Goal: Task Accomplishment & Management: Manage account settings

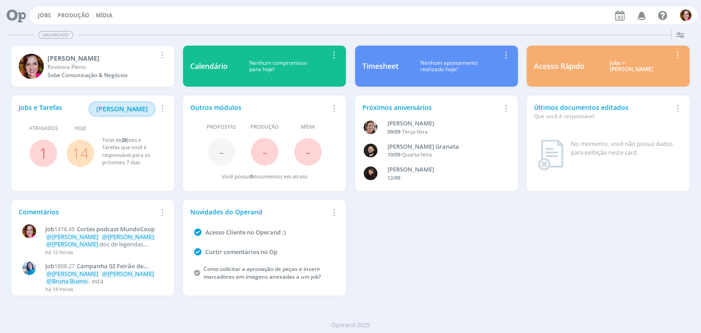
click at [133, 115] on button "[PERSON_NAME]" at bounding box center [122, 109] width 64 height 13
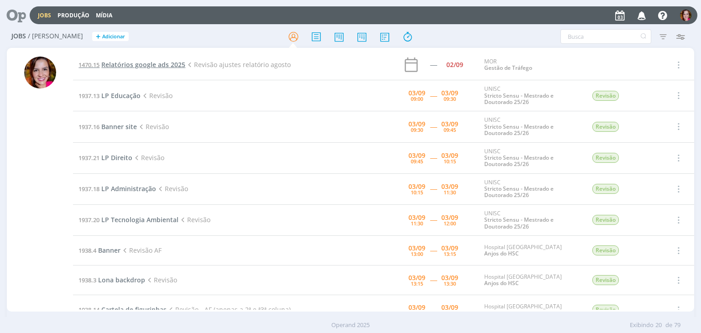
click at [174, 64] on span "Relatórios google ads 2025" at bounding box center [143, 64] width 84 height 9
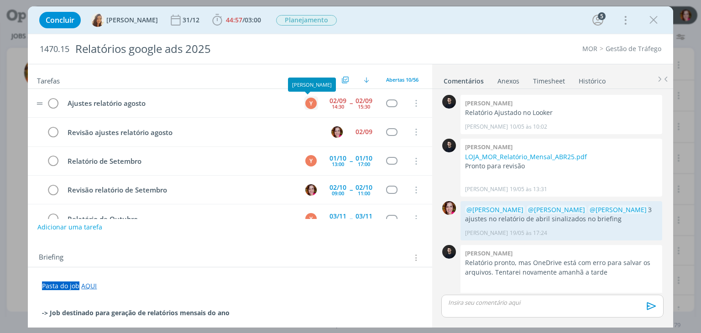
scroll to position [796, 0]
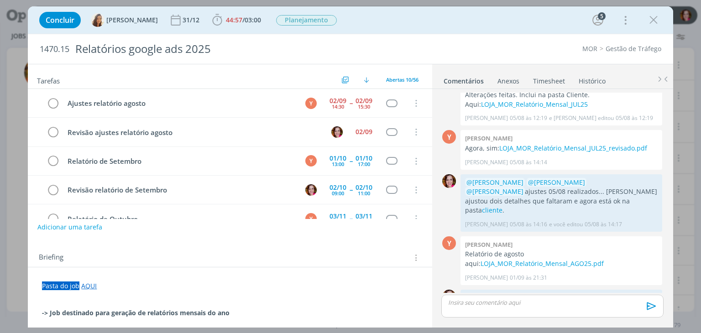
click at [90, 287] on link "AQUI" at bounding box center [89, 285] width 16 height 9
click at [122, 303] on link "https://sobeae.sharepoint.com/:f:/s/SOBEAE/Eqfc3AcJW6RPsafqQTd7EIwBWQWqI97Beuo-…" at bounding box center [101, 303] width 69 height 12
click at [658, 19] on icon "dialog" at bounding box center [653, 20] width 14 height 14
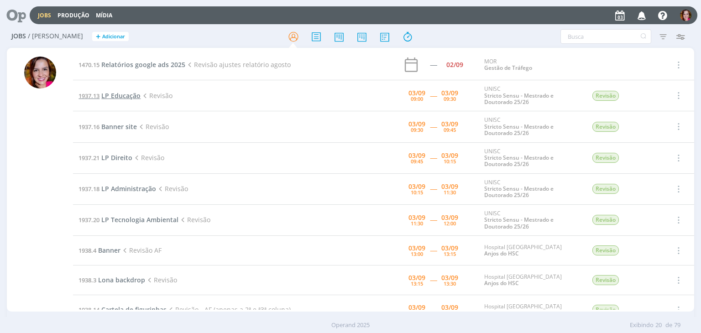
click at [124, 96] on span "LP Educação" at bounding box center [120, 95] width 39 height 9
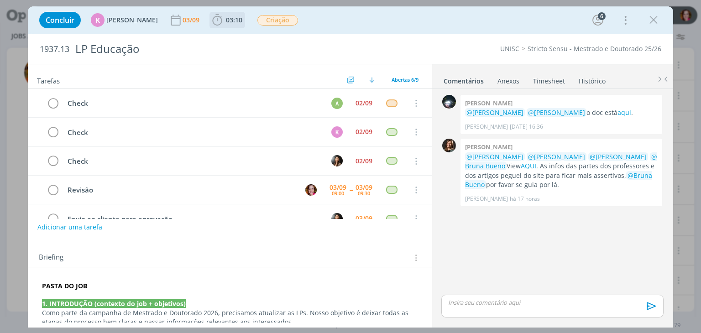
scroll to position [48, 0]
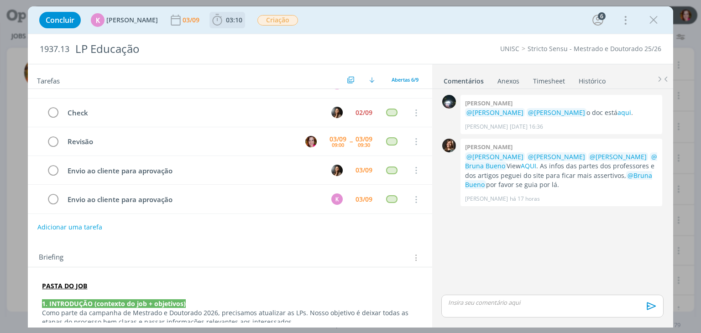
click at [219, 23] on span "03:10" at bounding box center [227, 20] width 34 height 14
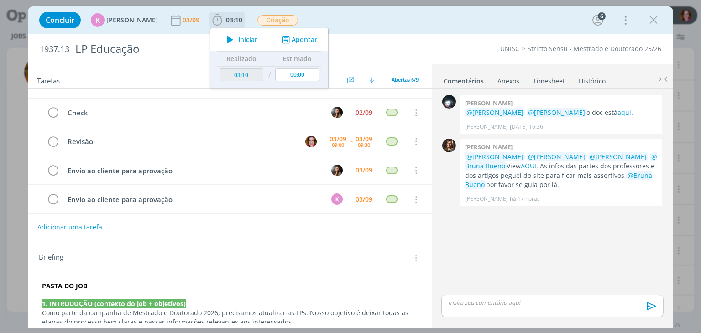
click at [225, 42] on icon "dialog" at bounding box center [230, 40] width 16 height 12
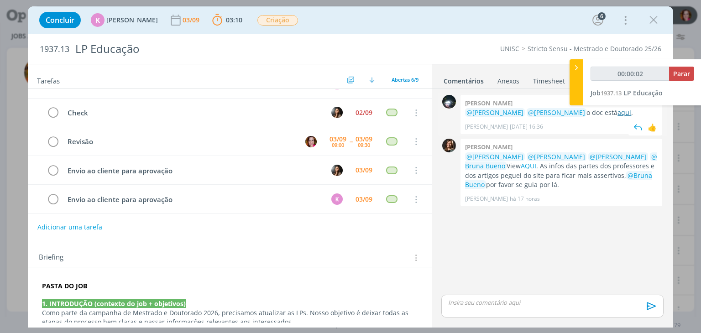
click at [617, 113] on link "aqui" at bounding box center [624, 112] width 14 height 9
click at [536, 166] on link "AQUI" at bounding box center [528, 165] width 16 height 9
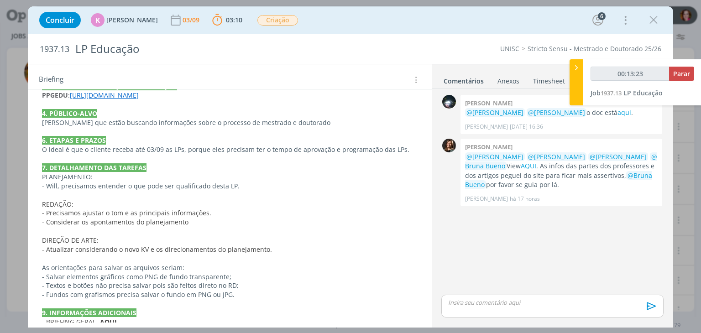
scroll to position [327, 0]
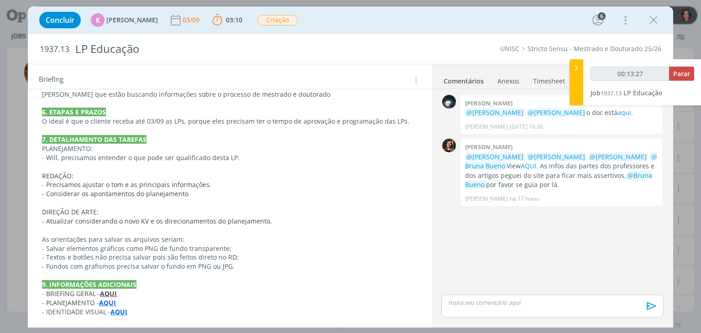
click at [109, 291] on strong "AQUI" at bounding box center [108, 293] width 17 height 9
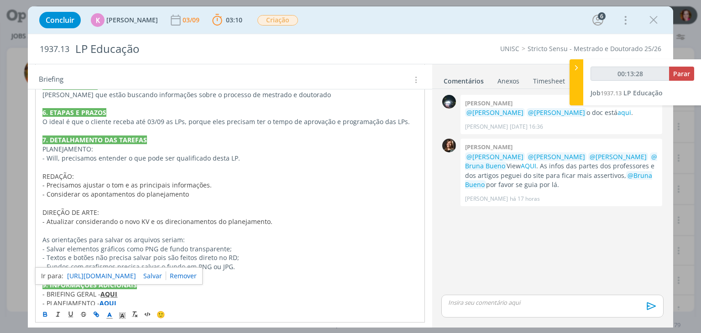
click at [115, 272] on link "https://app4.operand.com.br/jobs/14584" at bounding box center [101, 276] width 69 height 12
type input "00:49:00"
click at [498, 308] on div "dialog" at bounding box center [552, 306] width 222 height 23
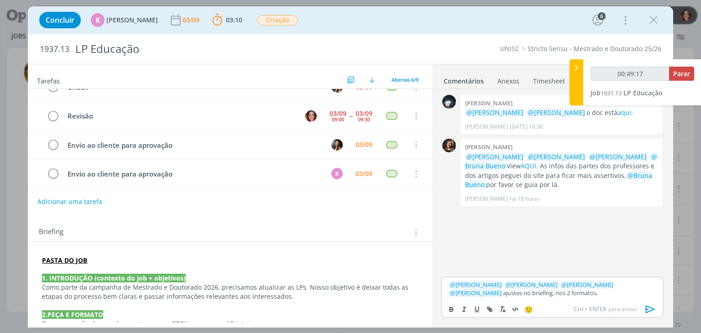
scroll to position [23, 0]
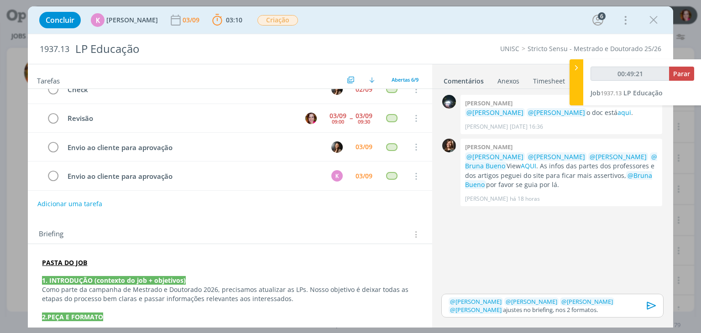
click at [97, 262] on p "PASTA DO JOB" at bounding box center [229, 262] width 375 height 9
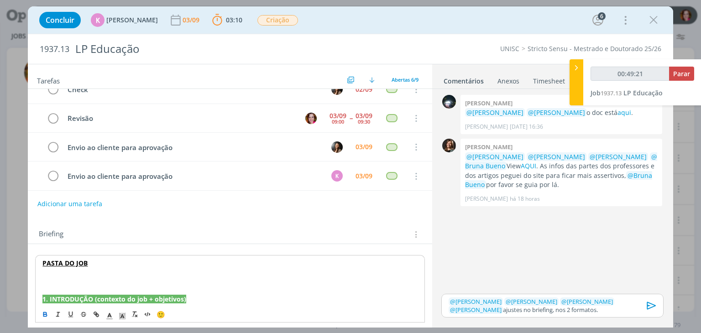
type input "00:49:22"
click at [109, 312] on icon "dialog" at bounding box center [109, 316] width 8 height 8
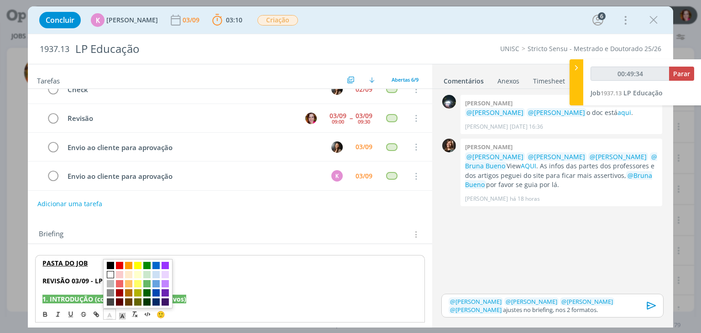
click at [110, 271] on span "dialog" at bounding box center [110, 274] width 7 height 7
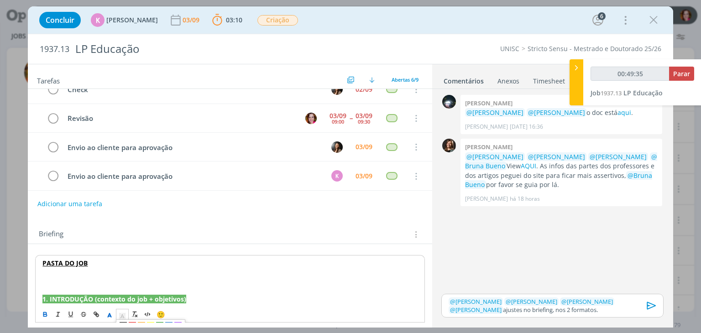
click at [119, 314] on icon "dialog" at bounding box center [122, 316] width 8 height 8
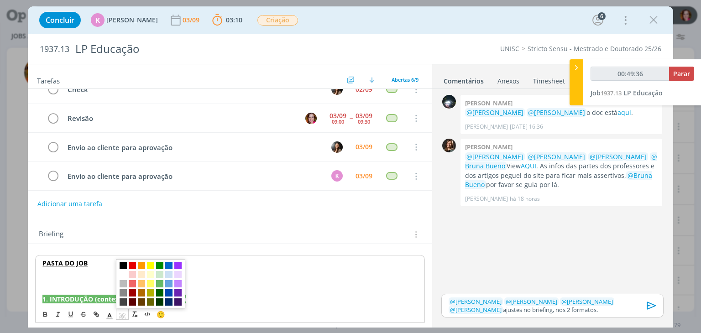
click at [122, 265] on span "dialog" at bounding box center [123, 265] width 7 height 7
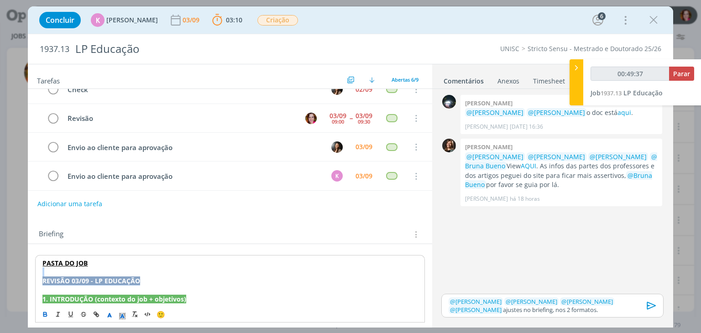
click at [159, 279] on p "REVISÃO 03/09 - LP EDUCAÇÃO" at bounding box center [229, 280] width 374 height 9
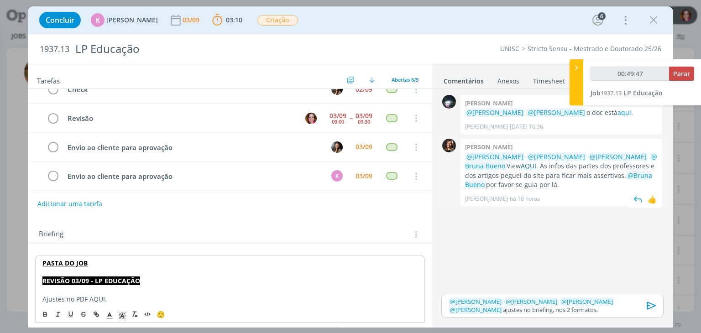
click at [536, 165] on link "AQUI" at bounding box center [528, 165] width 16 height 9
click at [130, 304] on p "dialog" at bounding box center [229, 307] width 375 height 9
click at [75, 296] on p "Ajustes no PDF AQUI. E os PDFs estão com 2 páginas." at bounding box center [229, 298] width 375 height 9
type input "00:51:29"
paste input "https://sobeae.sharepoint.com/sites/SOBEAE/Documentos%20Compartilhados/Forms/Al…"
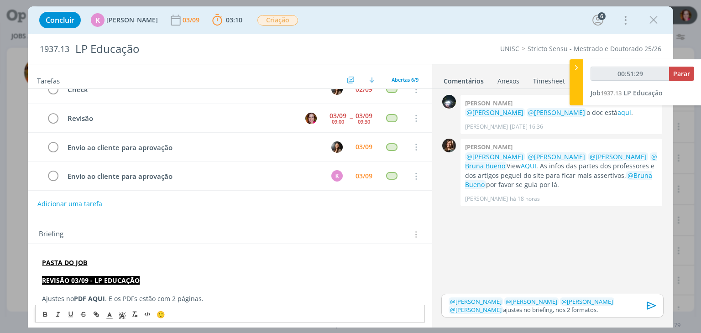
type input "https://sobeae.sharepoint.com/sites/SOBEAE/Documentos%20Compartilhados/Forms/Al…"
drag, startPoint x: 336, startPoint y: 297, endPoint x: 283, endPoint y: 297, distance: 52.9
click at [283, 297] on p "Ajustes no PDF AQUI , nos dois formatos. Obs.: Os PDFs estão com 2 páginas, não…" at bounding box center [229, 298] width 375 height 9
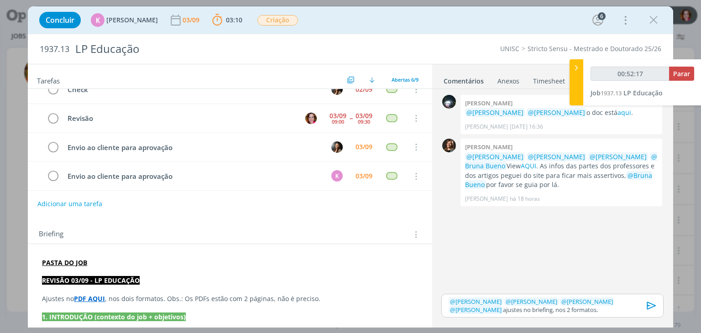
click at [654, 307] on icon "dialog" at bounding box center [651, 306] width 14 height 14
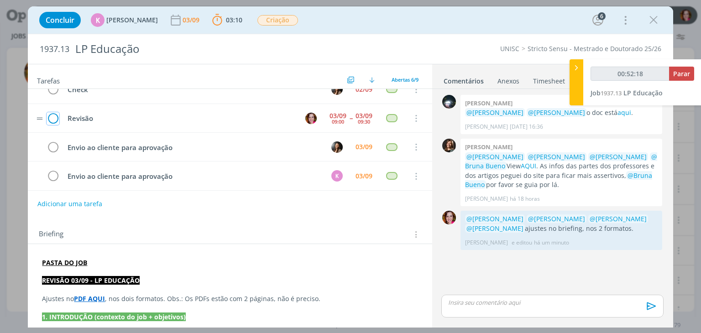
click at [50, 116] on icon "dialog" at bounding box center [53, 119] width 13 height 14
type input "00:52:20"
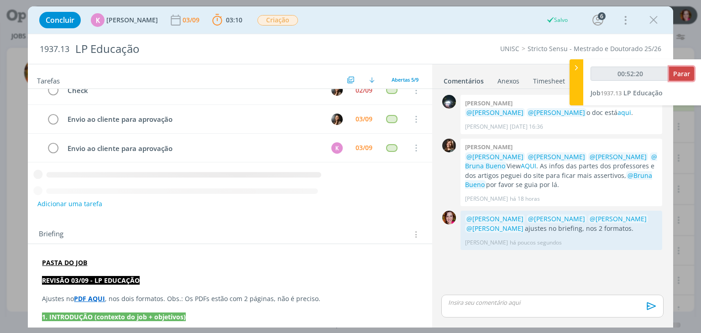
click at [681, 75] on span "Parar" at bounding box center [681, 73] width 17 height 9
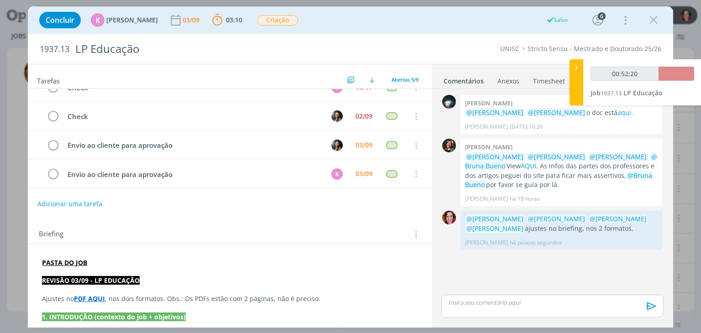
scroll to position [20, 0]
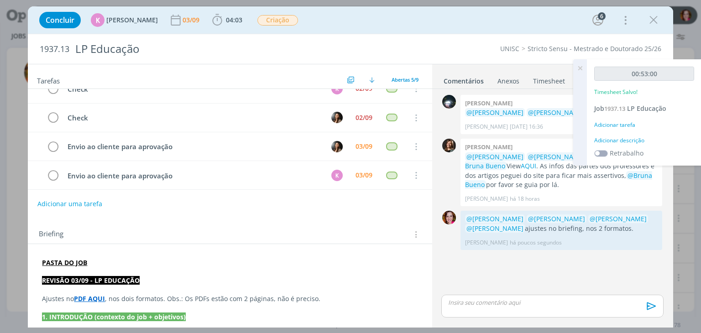
click at [624, 141] on div "Adicionar descrição" at bounding box center [644, 140] width 100 height 8
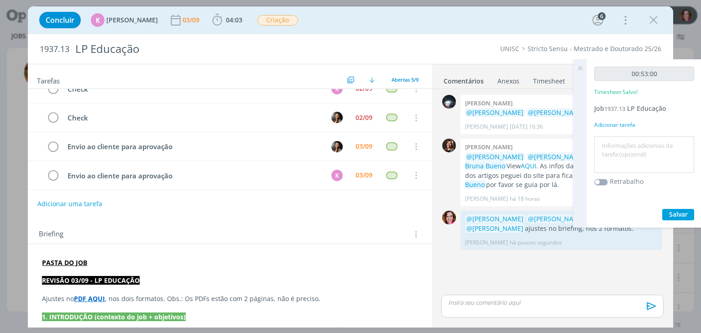
click at [624, 141] on textarea at bounding box center [643, 155] width 95 height 32
type textarea "Revisão LP Educação"
click at [685, 212] on span "Salvar" at bounding box center [678, 214] width 19 height 9
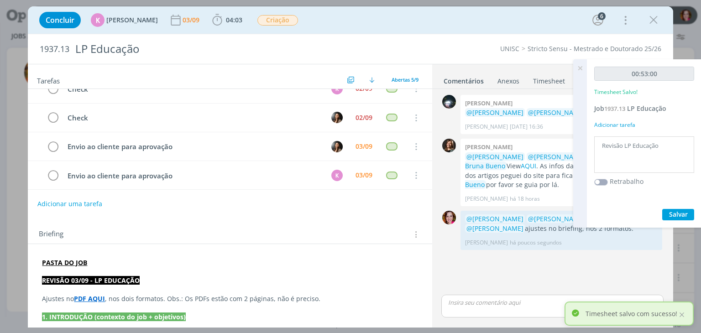
click at [582, 67] on icon at bounding box center [580, 68] width 16 height 18
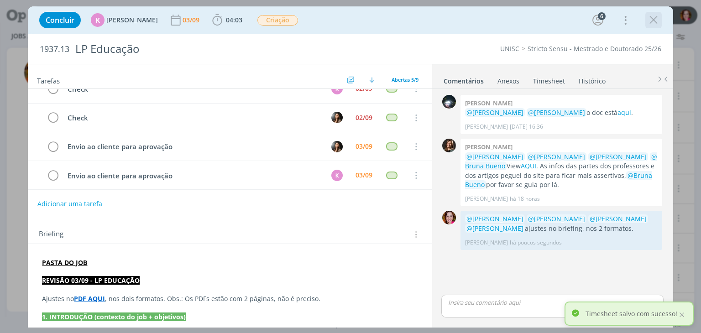
click at [655, 22] on icon "dialog" at bounding box center [653, 20] width 14 height 14
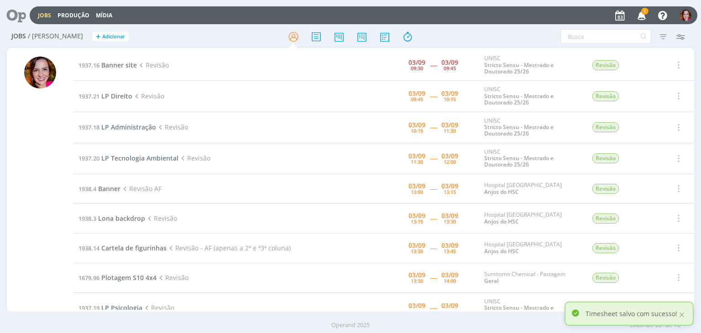
click at [640, 14] on icon "button" at bounding box center [642, 15] width 16 height 16
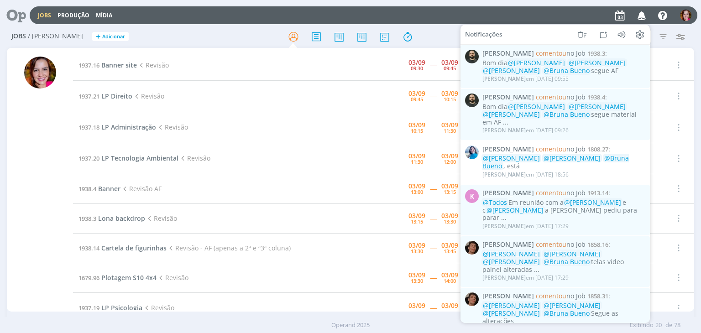
click at [415, 17] on div "Jobs Produção Mídia Notificações Patrick Freitas comentou no Job 1938.3 : Bom d…" at bounding box center [363, 15] width 667 height 18
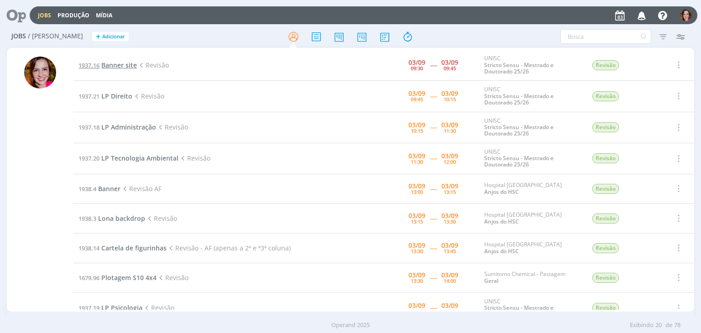
click at [130, 65] on span "Banner site" at bounding box center [119, 65] width 36 height 9
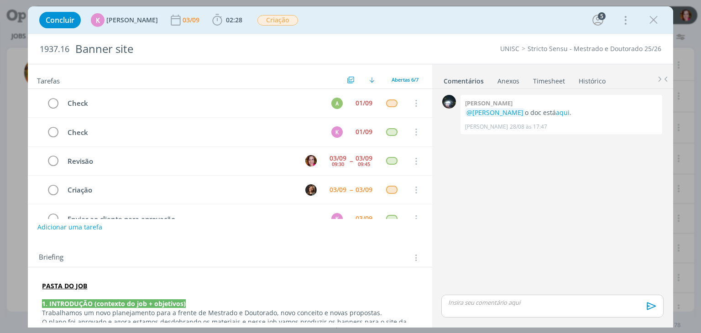
scroll to position [28, 0]
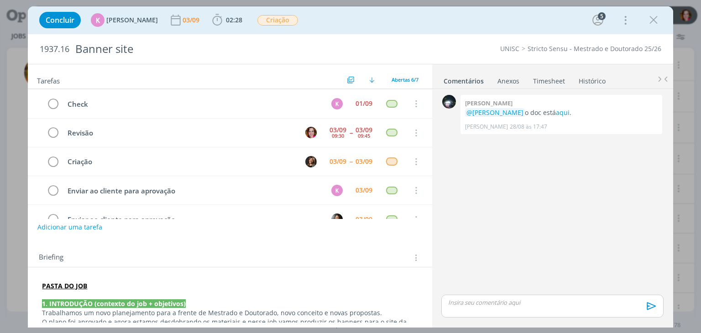
click at [68, 282] on strong "PASTA DO JOB" at bounding box center [64, 285] width 45 height 9
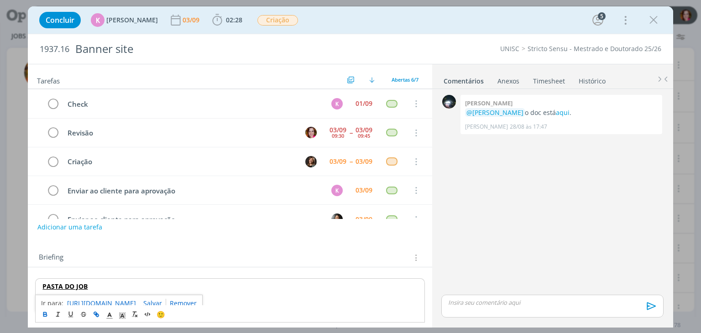
click at [89, 300] on link "https://sobeae.sharepoint.com/:f:/s/SOBEAE/Elf2ty0IyHlMr4RwXPvj_hMBFFIZxjtg6Fmx…" at bounding box center [101, 303] width 69 height 12
click at [385, 298] on p "dialog" at bounding box center [229, 295] width 374 height 9
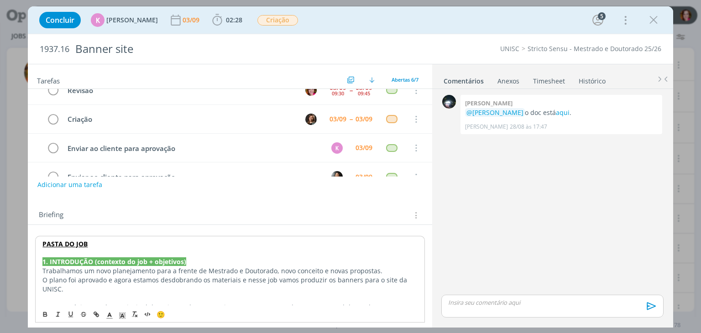
scroll to position [0, 0]
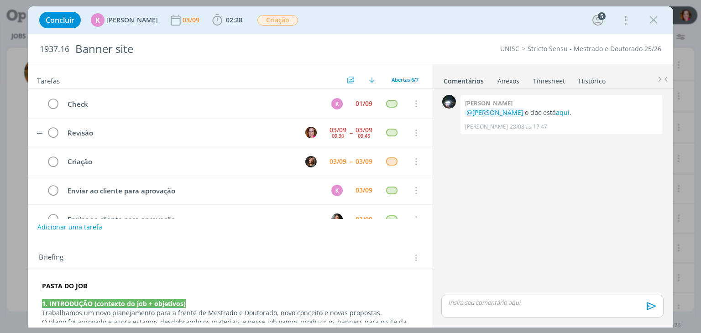
click at [420, 139] on tr "Revisão 03/09 09:30 -- 03/09 09:45 Cancelar" at bounding box center [230, 133] width 404 height 29
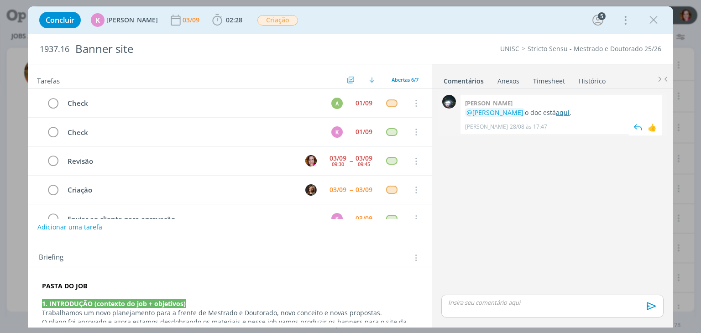
click at [562, 113] on link "aqui" at bounding box center [563, 112] width 14 height 9
click at [654, 22] on icon "dialog" at bounding box center [653, 20] width 14 height 14
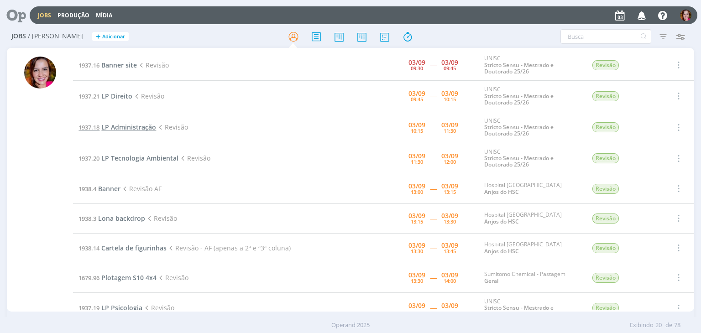
click at [110, 127] on span "LP Administração" at bounding box center [128, 127] width 55 height 9
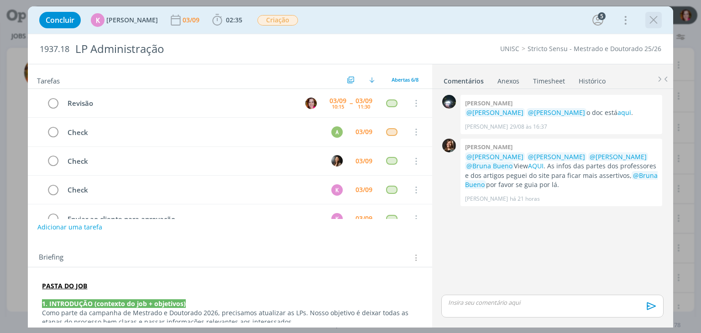
click at [650, 22] on icon "dialog" at bounding box center [653, 20] width 14 height 14
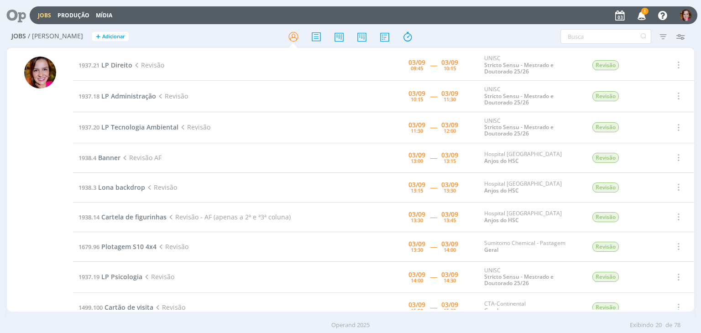
click at [648, 11] on span "1" at bounding box center [644, 11] width 7 height 7
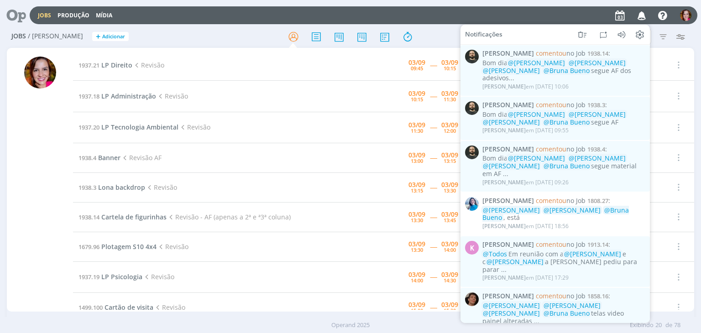
click at [437, 21] on div "Jobs Produção Mídia Notificações Patrick Freitas comentou no Job 1938.14 : Bom …" at bounding box center [363, 15] width 667 height 18
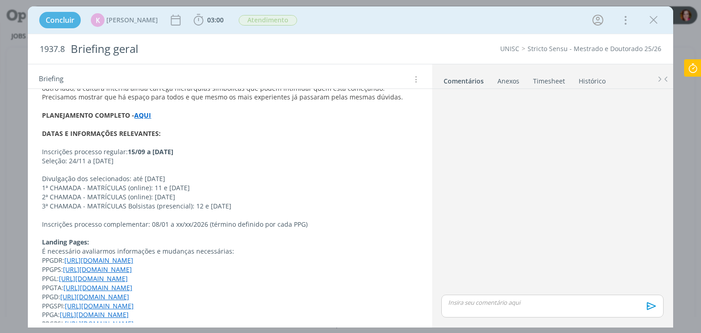
scroll to position [219, 0]
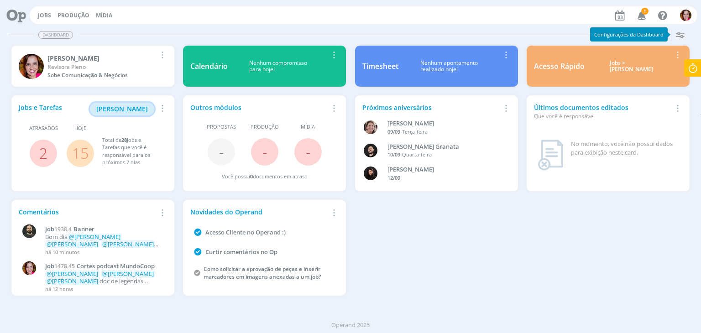
click at [131, 108] on span "[PERSON_NAME]" at bounding box center [122, 108] width 52 height 9
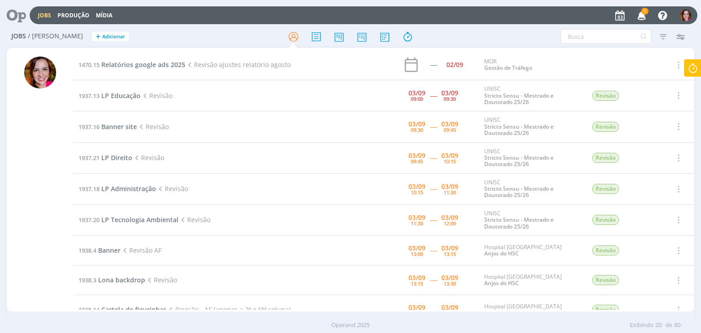
click at [29, 216] on div at bounding box center [40, 184] width 32 height 255
click at [646, 17] on icon "button" at bounding box center [642, 15] width 16 height 16
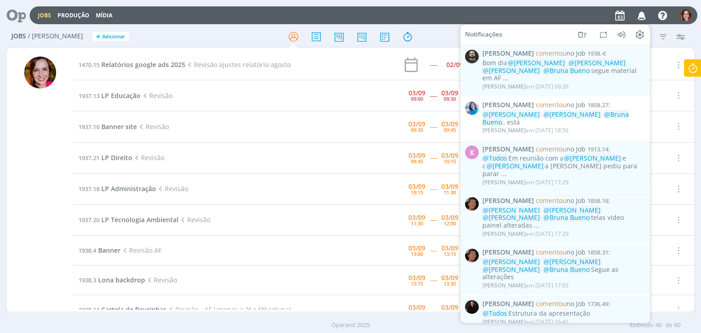
click at [523, 16] on div "Jobs Produção Mídia Notificações Patrick Freitas comentou no Job 1938.4 : Bom d…" at bounding box center [363, 15] width 667 height 18
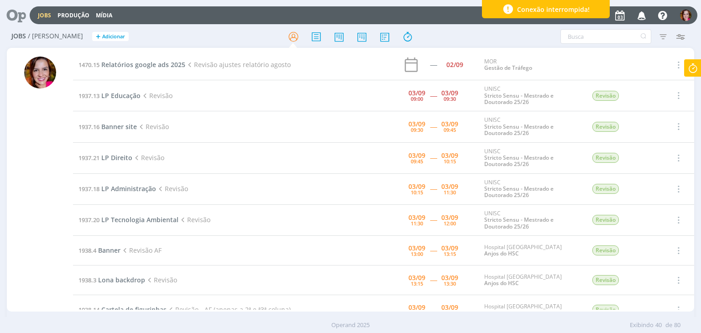
click at [21, 190] on div at bounding box center [40, 181] width 66 height 262
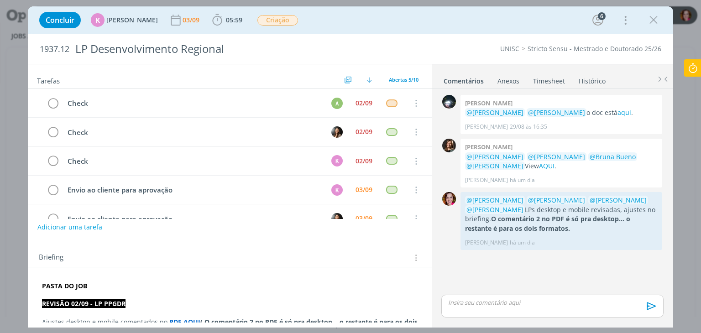
click at [204, 300] on p "REVISÃO 02/09 - LP PPGDR" at bounding box center [229, 303] width 375 height 9
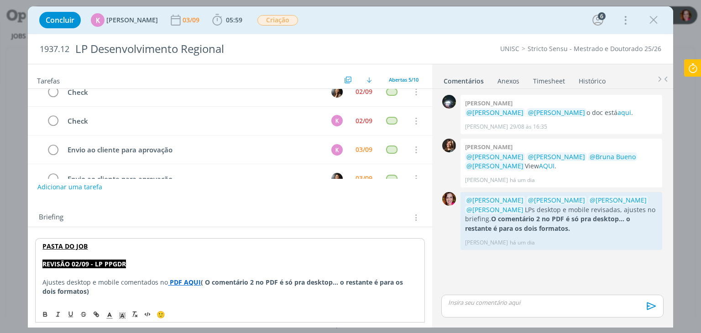
scroll to position [58, 0]
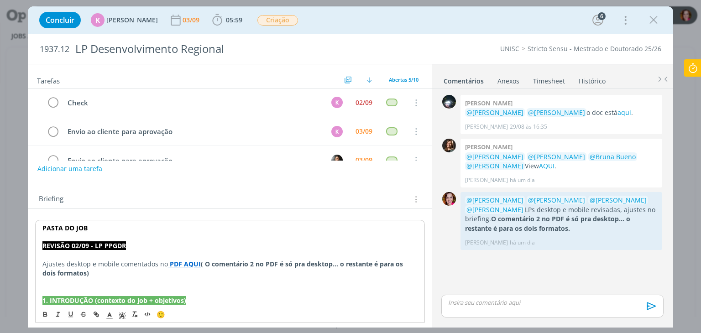
click at [181, 264] on strong "PDF AQUI" at bounding box center [185, 264] width 31 height 9
click at [189, 283] on link "https://sobeae.sharepoint.com/sites/SOBEAE/Documentos%20Compartilhados/Forms/Al…" at bounding box center [154, 281] width 69 height 12
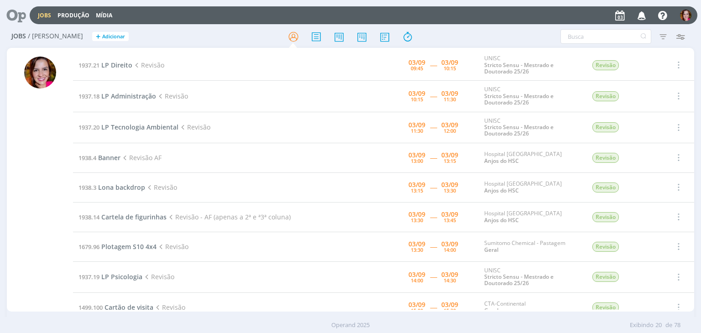
click at [31, 192] on div at bounding box center [40, 184] width 32 height 255
click at [13, 15] on icon at bounding box center [13, 15] width 19 height 18
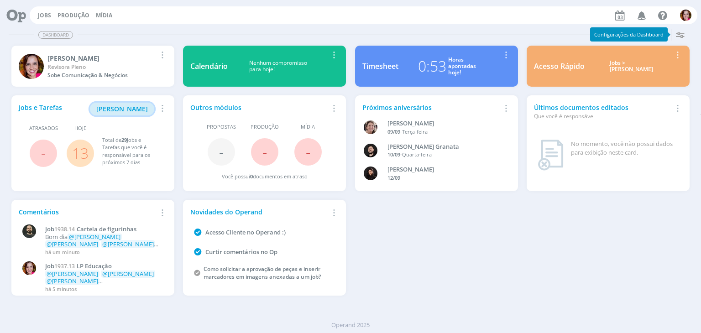
click at [141, 109] on span "Minha Pauta" at bounding box center [122, 108] width 52 height 9
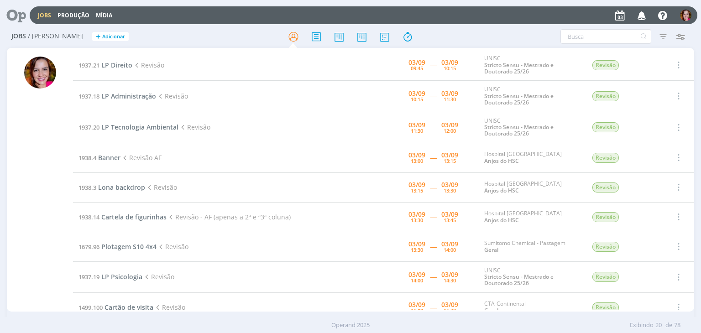
click at [15, 125] on div at bounding box center [40, 181] width 66 height 262
click at [119, 67] on span "LP Direito" at bounding box center [116, 65] width 31 height 9
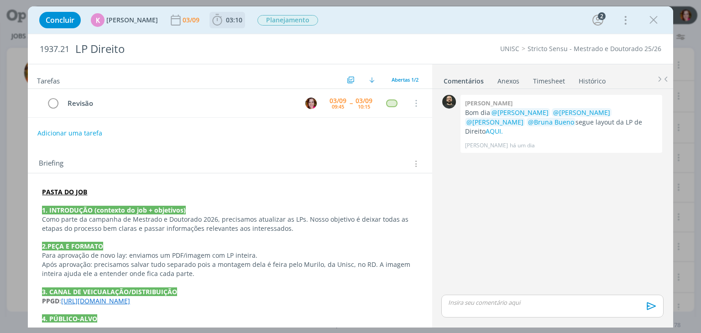
click at [229, 19] on span "03:10" at bounding box center [234, 20] width 16 height 9
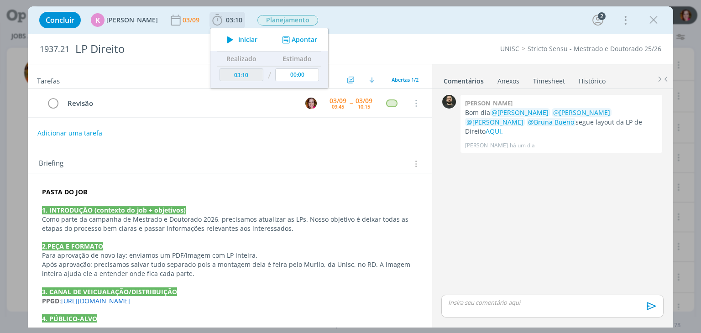
click at [238, 38] on span "Iniciar" at bounding box center [247, 39] width 19 height 6
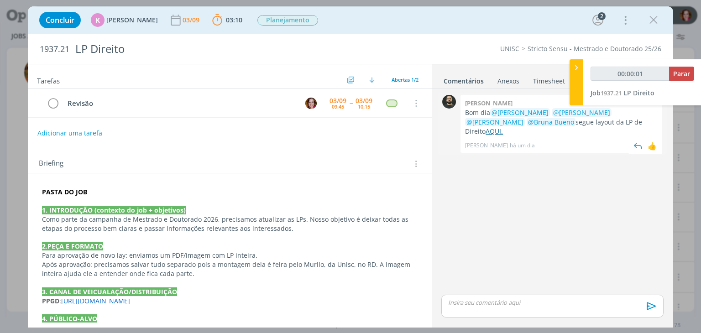
click at [503, 127] on link "AQUI." at bounding box center [493, 131] width 17 height 9
click at [263, 218] on p "Como parte da campanha de Mestrado e Doutorado 2026, precisamos atualizar as LP…" at bounding box center [229, 224] width 375 height 18
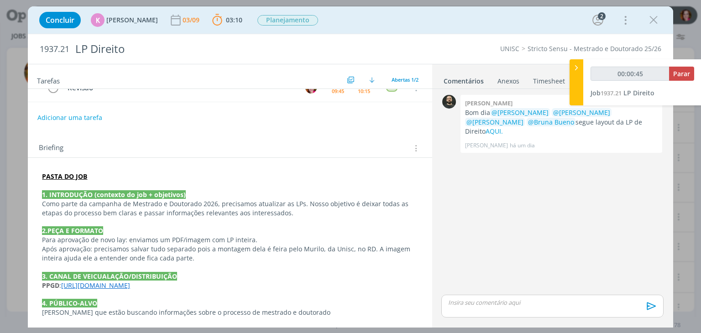
scroll to position [7, 0]
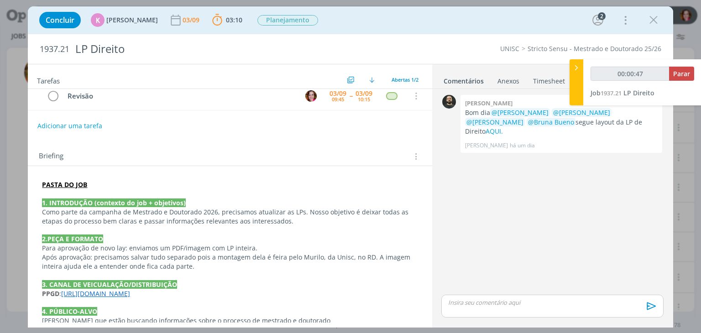
click at [515, 192] on div "0 Patrick freitas Bom dia @Beatriz Luchese @Karoline Arend @Luíza Santana @Brun…" at bounding box center [551, 193] width 229 height 200
type input "00:00:49"
click at [575, 66] on icon at bounding box center [576, 68] width 9 height 10
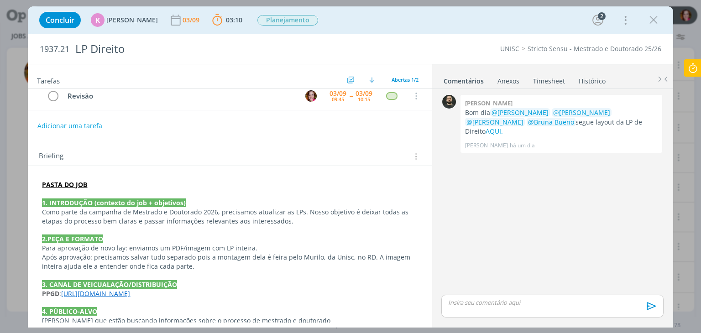
scroll to position [0, 0]
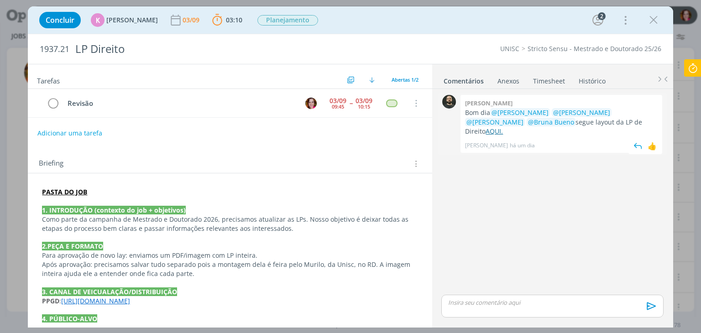
click at [503, 127] on link "AQUI." at bounding box center [493, 131] width 17 height 9
click at [461, 305] on p "dialog" at bounding box center [551, 302] width 207 height 8
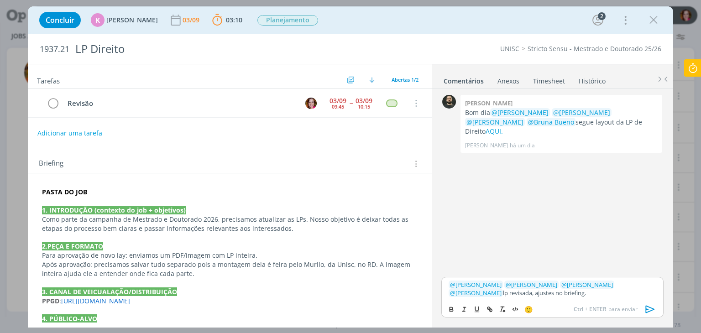
click at [109, 187] on p "PASTA DO JOB" at bounding box center [229, 191] width 375 height 9
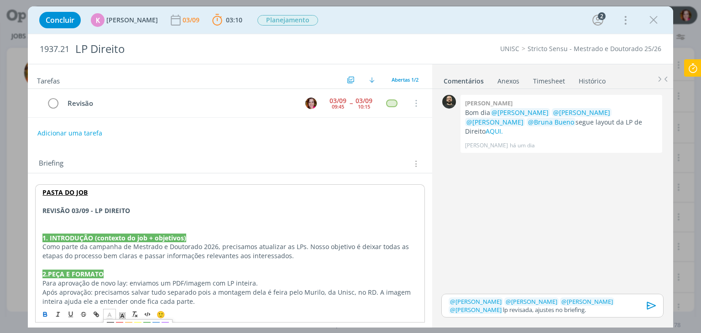
click at [108, 318] on line "dialog" at bounding box center [109, 318] width 5 height 0
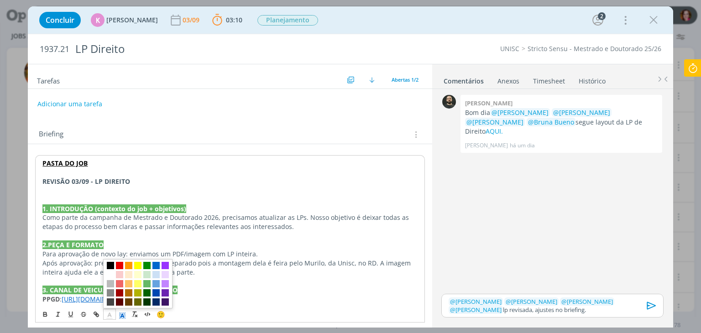
drag, startPoint x: 112, startPoint y: 277, endPoint x: 124, endPoint y: 317, distance: 40.9
click at [124, 317] on div "🙂" at bounding box center [230, 313] width 388 height 17
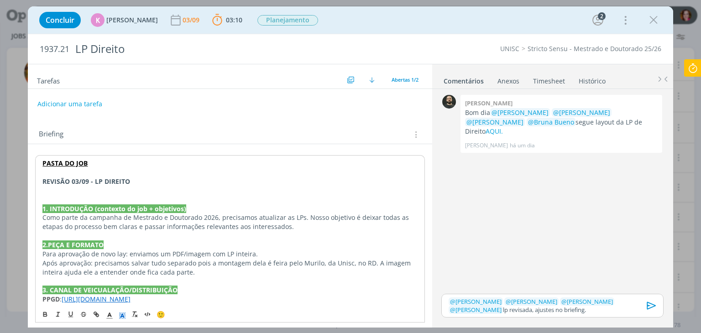
scroll to position [31, 0]
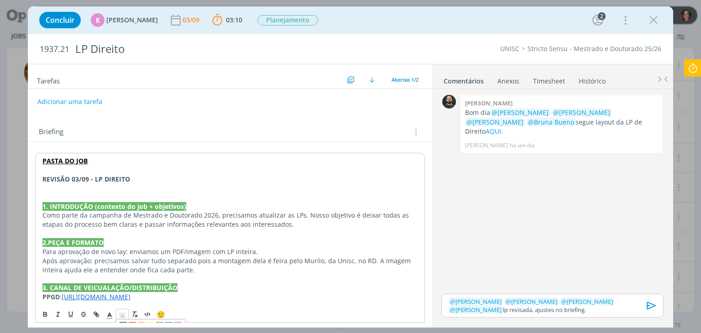
click at [124, 317] on polyline "dialog" at bounding box center [122, 316] width 3 height 4
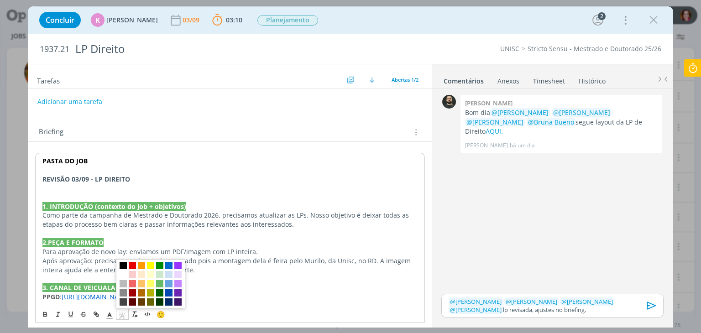
drag, startPoint x: 124, startPoint y: 267, endPoint x: 122, endPoint y: 262, distance: 4.8
click at [122, 262] on span "dialog" at bounding box center [123, 265] width 7 height 7
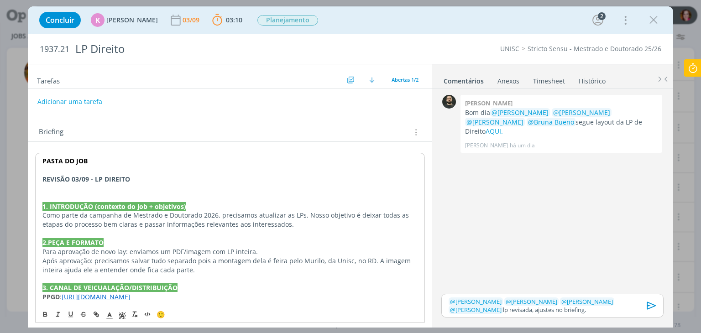
click at [122, 262] on p "Após aprovação: precisamos salvar tudo separado pois a montagem dela é feira pe…" at bounding box center [229, 265] width 374 height 18
click at [91, 175] on strong "REVISÃO 03/09 - LP DIREITO" at bounding box center [86, 179] width 88 height 9
click at [109, 313] on polyline "dialog" at bounding box center [109, 315] width 3 height 4
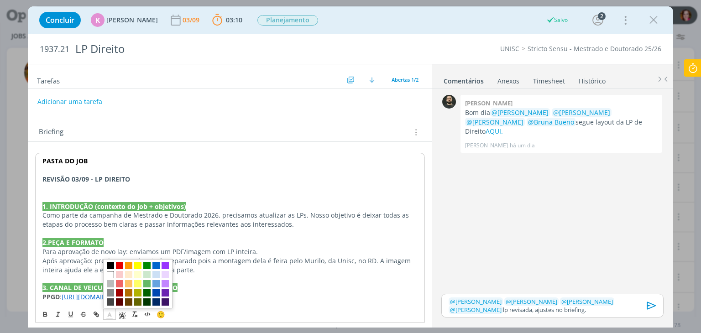
click at [111, 272] on span "dialog" at bounding box center [110, 274] width 7 height 7
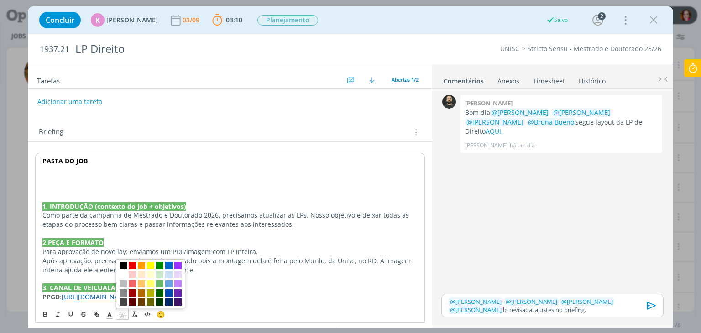
click at [121, 315] on polyline "dialog" at bounding box center [122, 316] width 3 height 4
click at [124, 265] on span "dialog" at bounding box center [123, 265] width 7 height 7
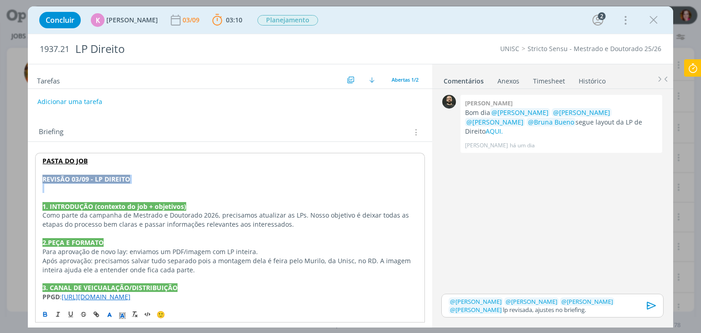
click at [136, 179] on p "REVISÃO 03/09 - LP DIREITO" at bounding box center [229, 179] width 374 height 9
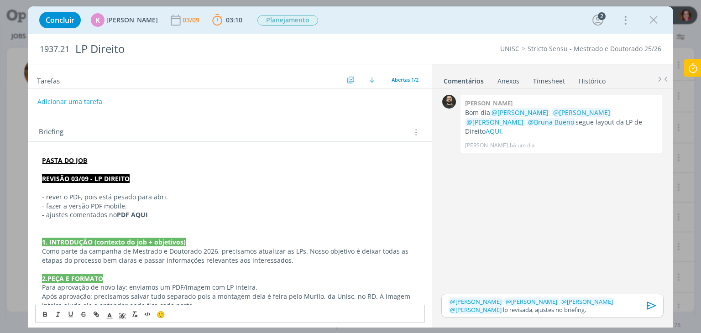
click at [113, 196] on p "- rever o PDF, pois está pesado para abri." at bounding box center [229, 196] width 375 height 9
click at [79, 195] on p "- rever o PDF, pois está bem pesado para abrir." at bounding box center [229, 196] width 375 height 9
click at [196, 195] on p "- rever o arquivo, pois está bem pesado para abrir." at bounding box center [229, 196] width 375 height 9
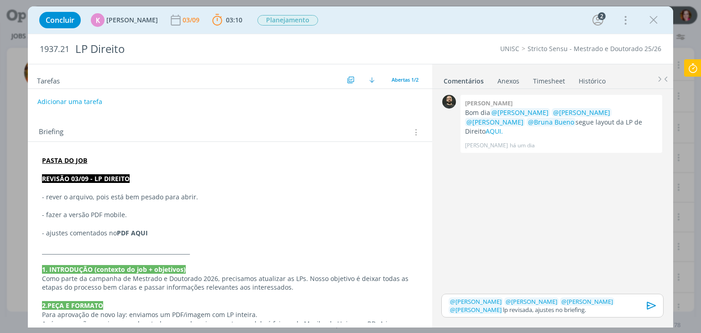
click at [151, 232] on p "- ajustes comentados no PDF AQUI" at bounding box center [229, 233] width 375 height 9
paste input "https://sobeae.sharepoint.com/sites/SOBEAE/Documentos%20Compartilhados/Forms/Al…"
type input "https://sobeae.sharepoint.com/sites/SOBEAE/Documentos%20Compartilhados/Forms/Al…"
click at [168, 233] on p "- ajustes comentados no PDF AQUI" at bounding box center [229, 233] width 375 height 9
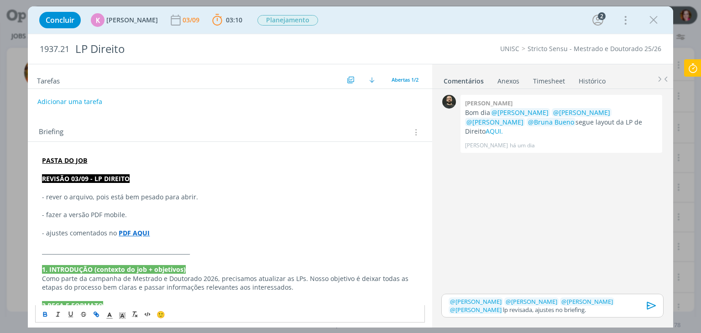
click at [193, 192] on p "- rever o arquivo, pois está bem pesado para abrir." at bounding box center [229, 196] width 375 height 9
drag, startPoint x: 431, startPoint y: 177, endPoint x: 432, endPoint y: 143, distance: 34.7
click at [432, 143] on div "0 Patrick freitas Bom dia @Beatriz Luchese @Karoline Arend @Luíza Santana @Brun…" at bounding box center [552, 207] width 241 height 237
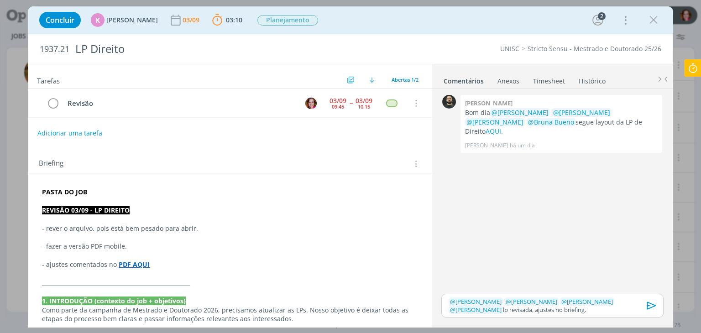
click at [646, 307] on icon "dialog" at bounding box center [651, 306] width 14 height 14
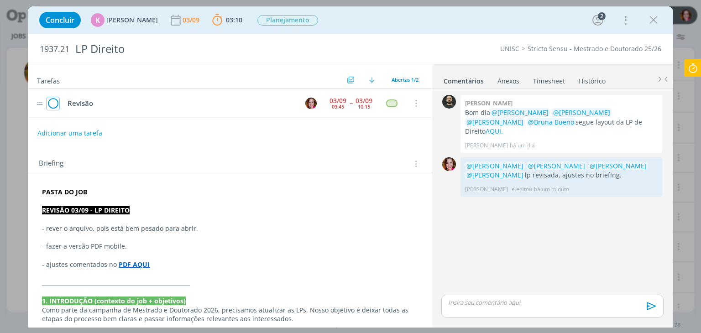
click at [52, 101] on icon "dialog" at bounding box center [53, 104] width 13 height 14
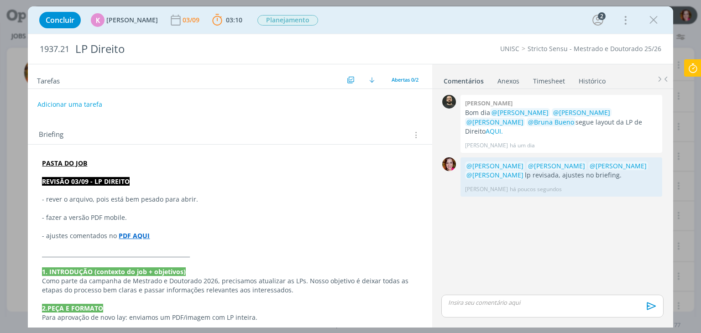
click at [693, 70] on icon at bounding box center [692, 68] width 16 height 18
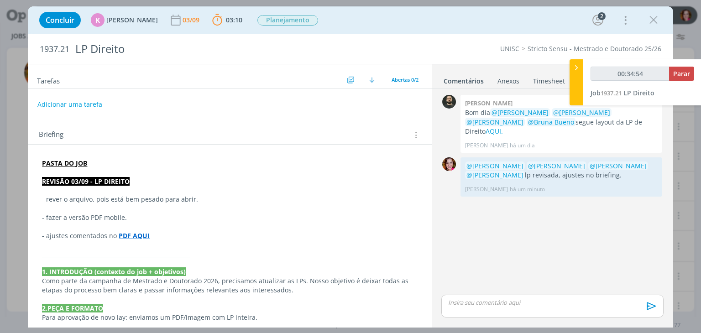
type input "00:34:55"
click at [678, 73] on span "Parar" at bounding box center [681, 73] width 17 height 9
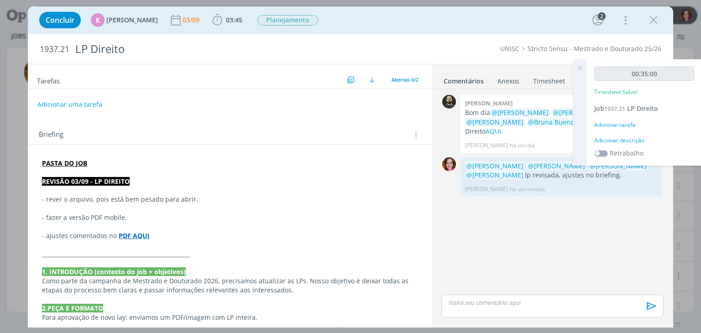
click at [602, 141] on div "Adicionar descrição" at bounding box center [644, 140] width 100 height 8
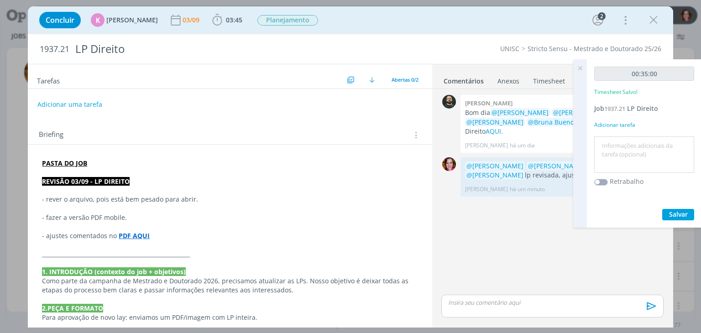
click at [602, 141] on textarea at bounding box center [643, 155] width 95 height 32
type textarea "r"
type textarea "T"
type textarea "Revisão LP Direito"
click at [675, 211] on span "Salvar" at bounding box center [678, 214] width 19 height 9
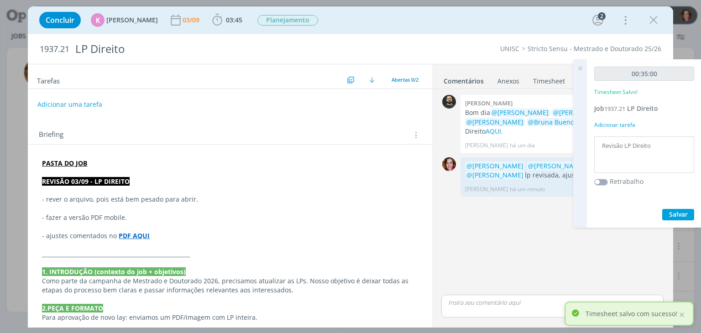
click at [580, 70] on icon at bounding box center [580, 68] width 16 height 18
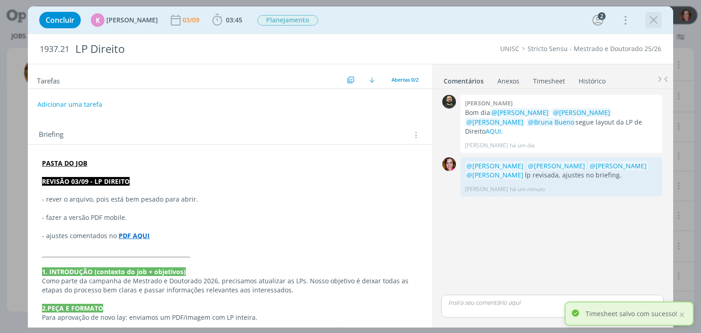
click at [654, 21] on icon "dialog" at bounding box center [653, 20] width 14 height 14
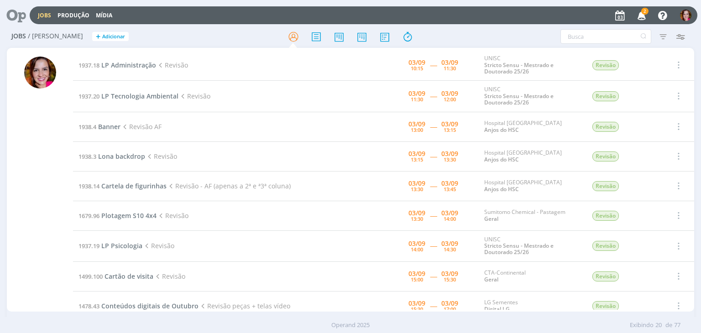
click at [642, 11] on span "2" at bounding box center [644, 11] width 7 height 7
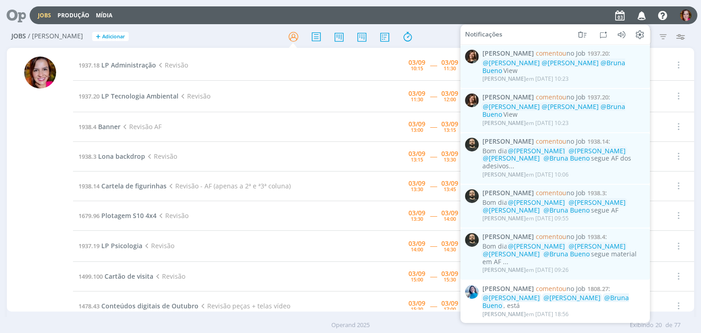
click at [449, 16] on div "Jobs Produção Mídia Notificações Letícia Frantz comentou no Job 1937.20 : @Karo…" at bounding box center [363, 15] width 667 height 18
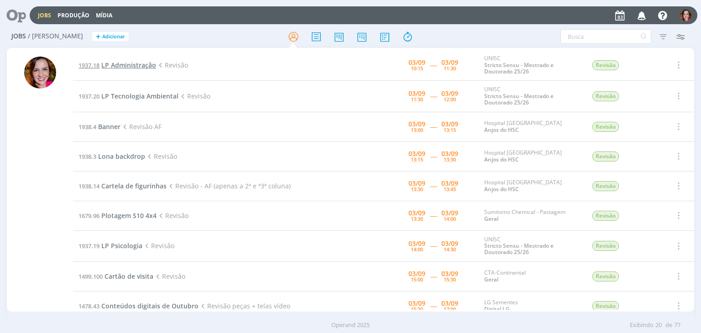
click at [117, 65] on span "LP Administração" at bounding box center [128, 65] width 55 height 9
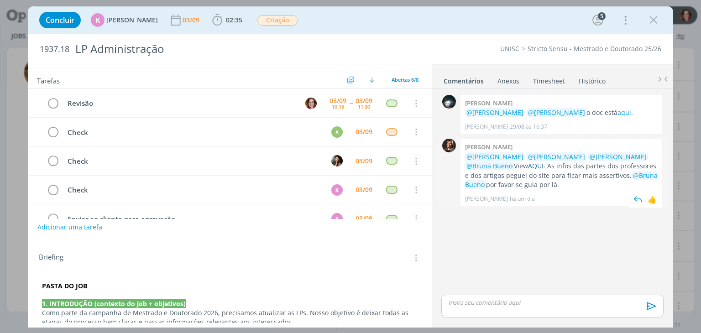
click at [539, 167] on link "AQUI" at bounding box center [536, 165] width 16 height 9
click at [226, 22] on span "02:35" at bounding box center [234, 20] width 16 height 9
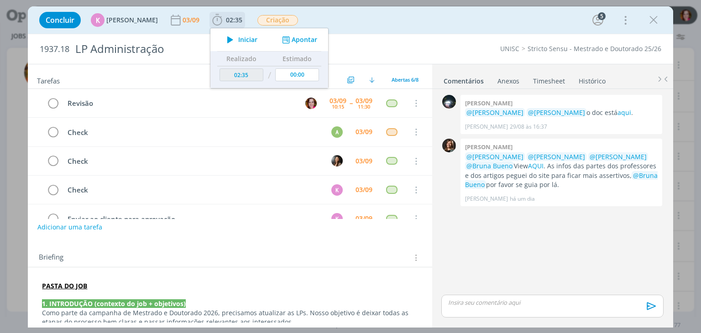
click at [226, 37] on icon "dialog" at bounding box center [230, 40] width 16 height 12
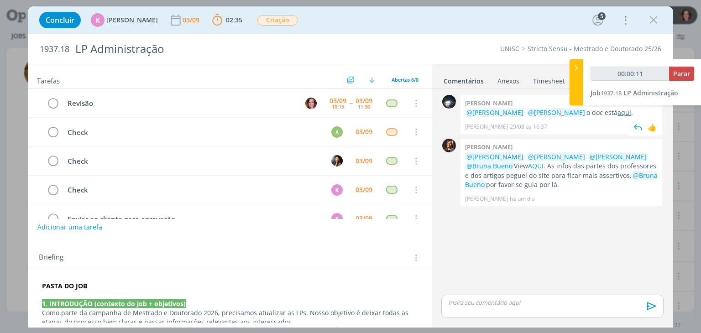
click at [617, 114] on link "aqui" at bounding box center [624, 112] width 14 height 9
click at [535, 166] on link "AQUI" at bounding box center [536, 165] width 16 height 9
type input "00:27:44"
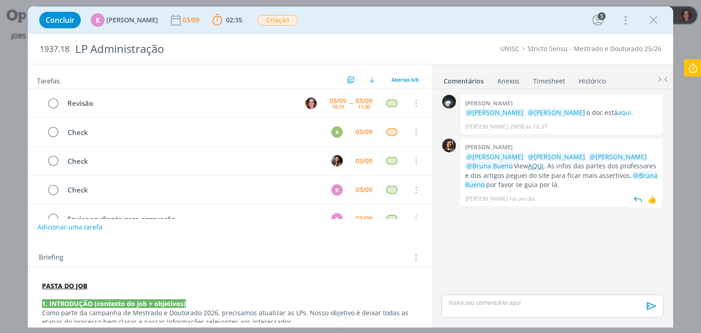
click at [536, 167] on link "AQUI" at bounding box center [536, 165] width 16 height 9
click at [489, 307] on div "dialog" at bounding box center [552, 306] width 222 height 23
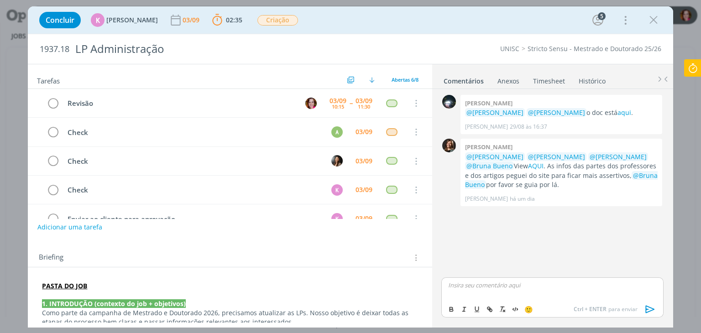
click at [691, 72] on icon at bounding box center [692, 68] width 16 height 18
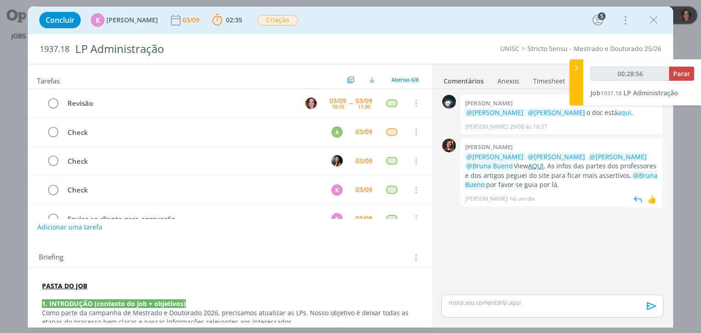
click at [541, 166] on link "AQUI" at bounding box center [536, 165] width 16 height 9
click at [139, 281] on p "PASTA DO JOB" at bounding box center [229, 285] width 375 height 9
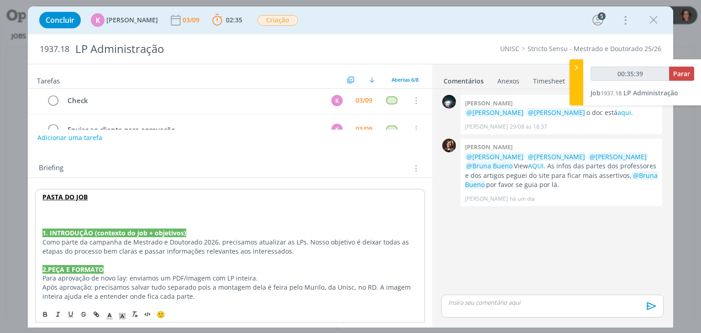
scroll to position [88, 0]
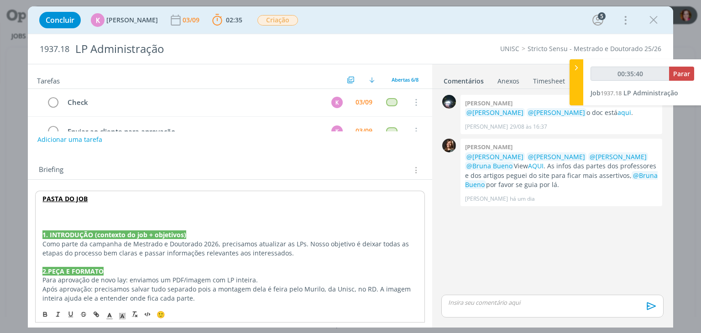
type input "00:35:41"
click at [60, 213] on p "dialog" at bounding box center [229, 216] width 374 height 9
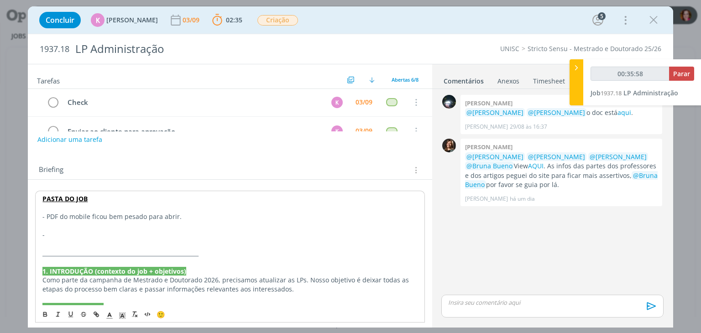
click at [57, 234] on p "-" at bounding box center [229, 234] width 374 height 9
click at [83, 233] on p "- Ajustes nos dois formatos no PDF AQUI" at bounding box center [229, 234] width 374 height 9
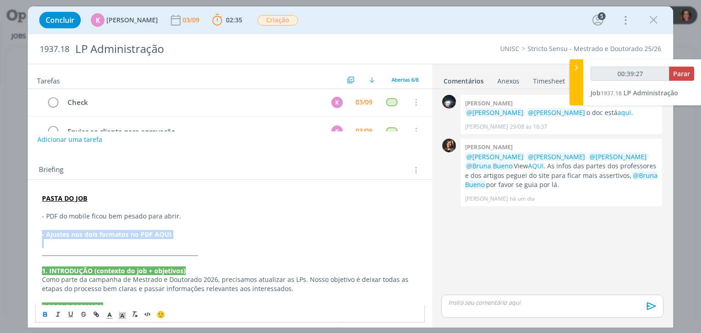
drag, startPoint x: 427, startPoint y: 175, endPoint x: 428, endPoint y: 141, distance: 33.8
click at [428, 141] on div "Tarefas Usar Job de template Ordenar por: Prazo crescente Prazo decrescente Ord…" at bounding box center [230, 193] width 404 height 258
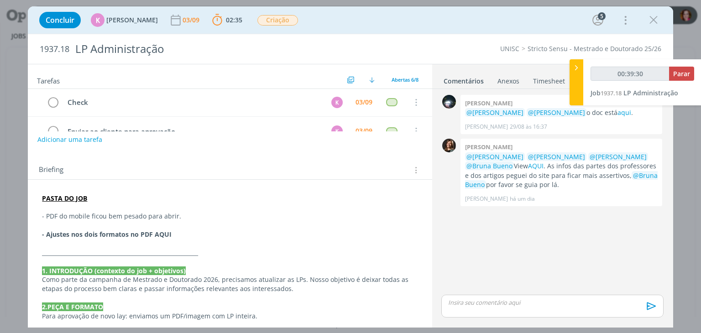
click at [172, 234] on p "- Ajustes nos dois formatos no PDF AQUI" at bounding box center [229, 234] width 375 height 9
type input "00:40:28"
click at [472, 303] on p "dialog" at bounding box center [551, 302] width 207 height 8
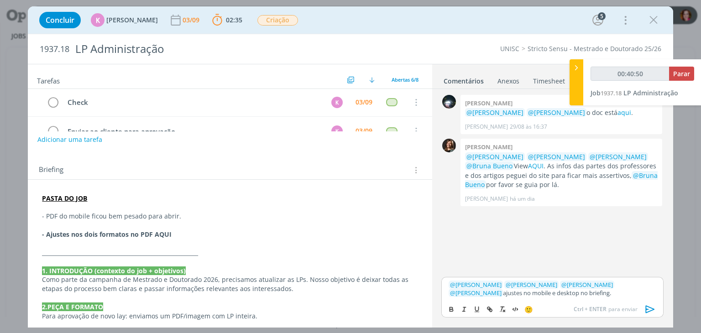
click at [474, 292] on p "﻿ @ [PERSON_NAME] ﻿ ﻿ @ [PERSON_NAME] ﻿ ﻿ @ [PERSON_NAME] ﻿ ﻿ @ [PERSON_NAME] ﻿…" at bounding box center [551, 289] width 207 height 17
click at [138, 235] on strong "- Ajustes nos dois formatos no PDF AQUI" at bounding box center [107, 234] width 130 height 9
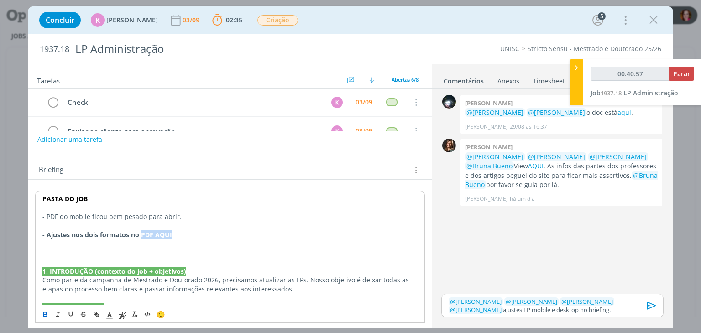
type input "00:40:58"
type input "v"
type input "00:41:01"
type input "PDF AQUI"
type input "00:41:02"
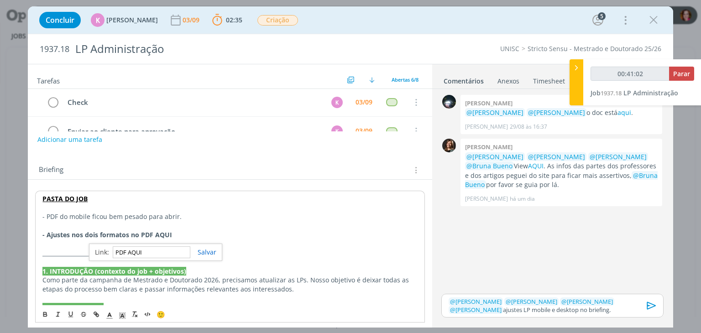
paste input "https://sobeae.sharepoint.com/sites/SOBEAE/Documentos%20Compartilhados/Forms/Al…"
type input "https://sobeae.sharepoint.com/sites/SOBEAE/Documentos%20Compartilhados/Forms/Al…"
click at [161, 234] on strong "PDF AQUI" at bounding box center [154, 234] width 31 height 9
click at [162, 249] on link "https://sobeae.sharepoint.com/sites/SOBEAE/Documentos%20Compartilhados/Forms/Al…" at bounding box center [128, 252] width 69 height 12
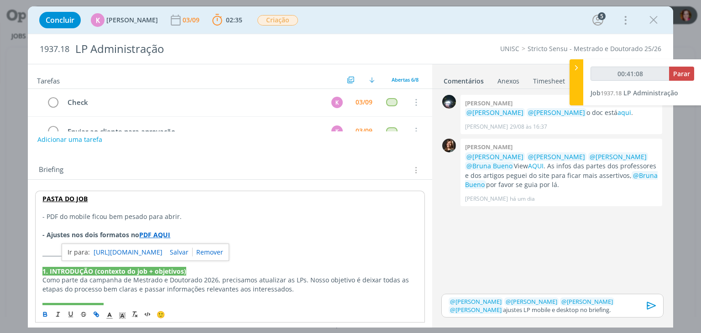
click at [189, 230] on p "- Ajustes nos dois formatos no PDF AQUI" at bounding box center [229, 234] width 374 height 9
click at [644, 309] on button "dialog" at bounding box center [651, 306] width 19 height 24
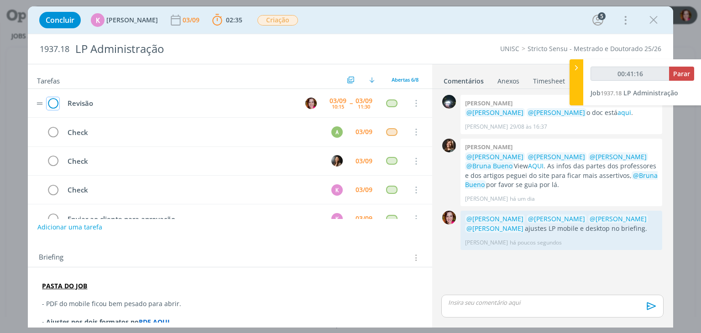
click at [51, 99] on icon "dialog" at bounding box center [53, 104] width 13 height 14
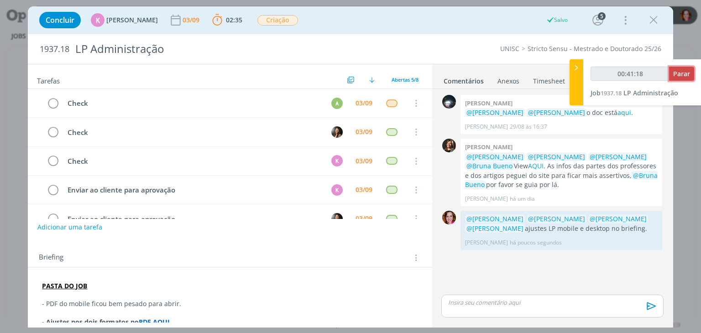
type input "00:41:19"
click at [683, 73] on span "Parar" at bounding box center [681, 73] width 17 height 9
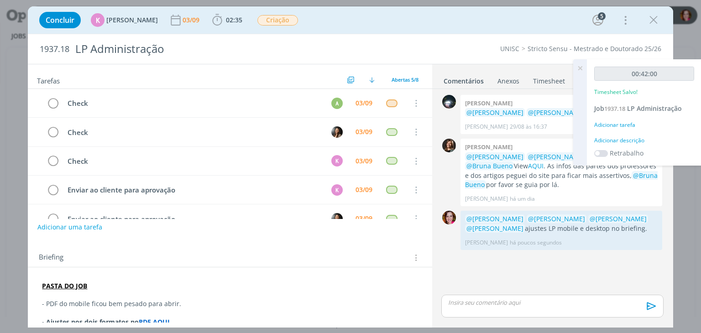
click at [622, 139] on div "Adicionar descrição" at bounding box center [644, 140] width 100 height 8
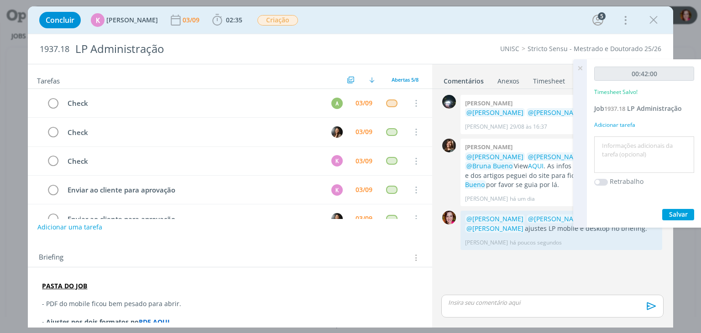
click at [622, 139] on textarea at bounding box center [643, 155] width 95 height 32
drag, startPoint x: 623, startPoint y: 145, endPoint x: 700, endPoint y: 147, distance: 77.1
click at [700, 147] on div "00:42:00 Timesheet Salvo! Job 1937.18 LP Administração Adicionar tarefa Revisão…" at bounding box center [644, 143] width 114 height 168
type textarea "Revisão LP"
click at [669, 216] on span "Salvar" at bounding box center [678, 214] width 19 height 9
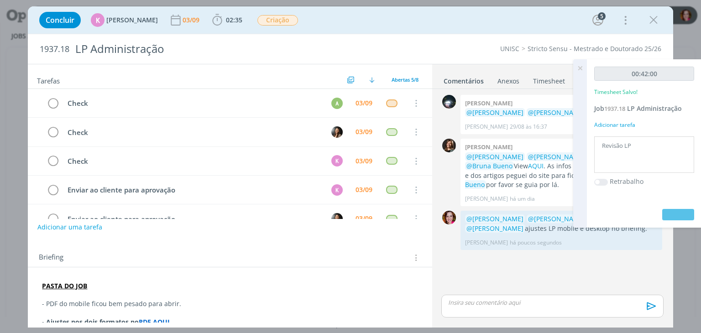
click at [581, 68] on icon at bounding box center [580, 68] width 16 height 18
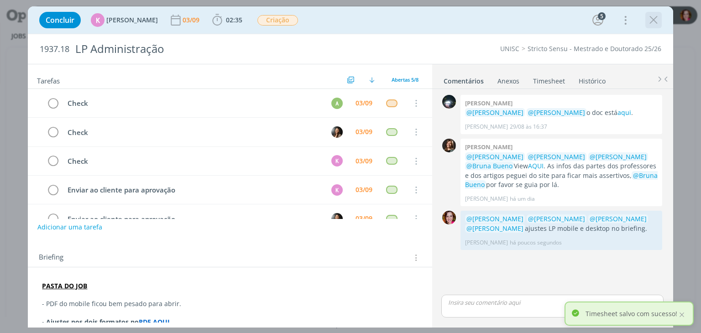
click at [653, 23] on icon "dialog" at bounding box center [653, 20] width 14 height 14
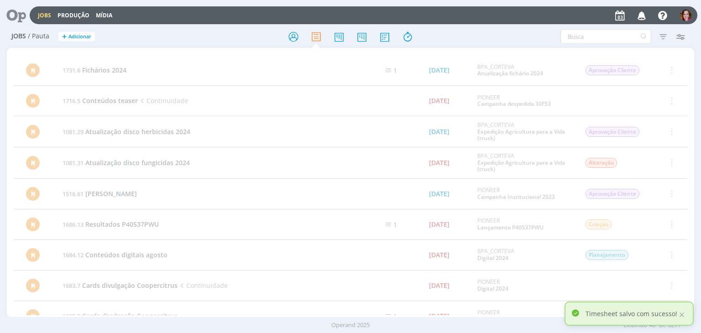
click at [16, 14] on icon at bounding box center [13, 15] width 19 height 18
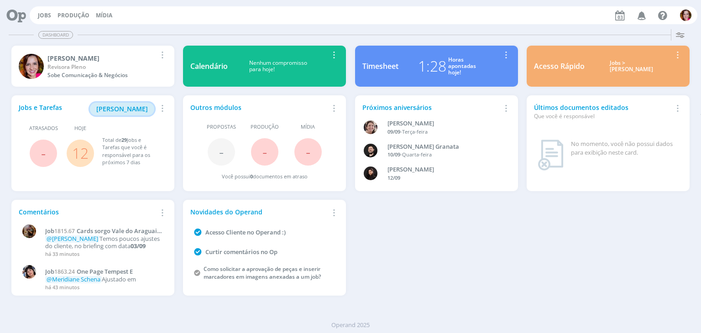
click at [140, 106] on span "[PERSON_NAME]" at bounding box center [122, 108] width 52 height 9
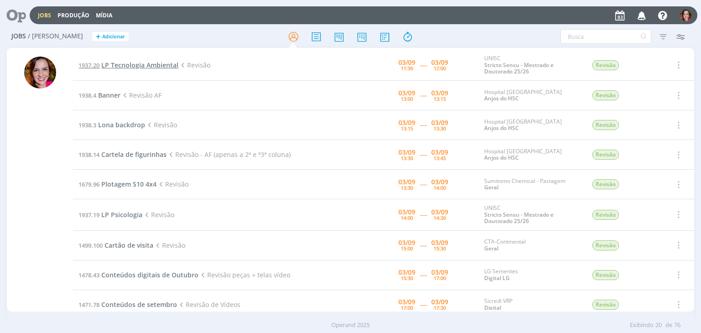
click at [139, 66] on span "LP Tecnologia Ambiental" at bounding box center [139, 65] width 77 height 9
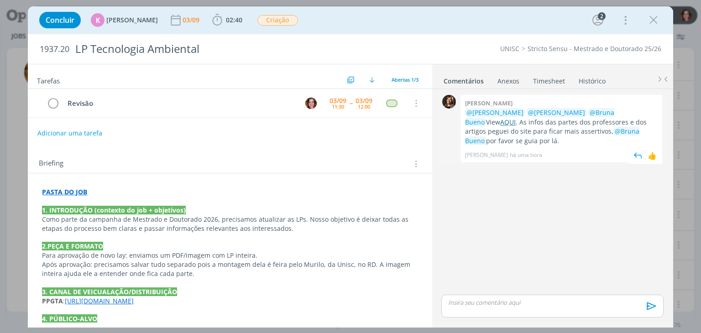
click at [511, 125] on link "AQUI" at bounding box center [508, 122] width 16 height 9
click at [226, 18] on span "02:40" at bounding box center [234, 20] width 16 height 9
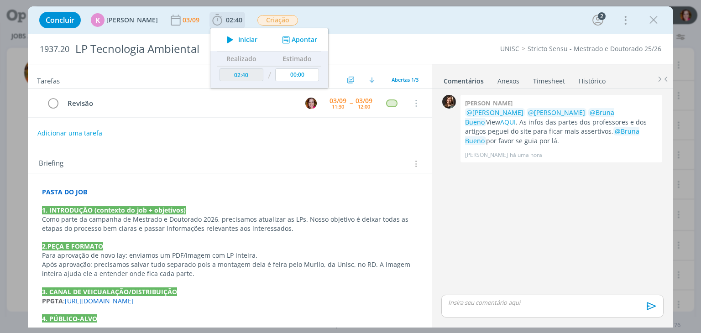
click at [226, 39] on icon "dialog" at bounding box center [230, 40] width 16 height 12
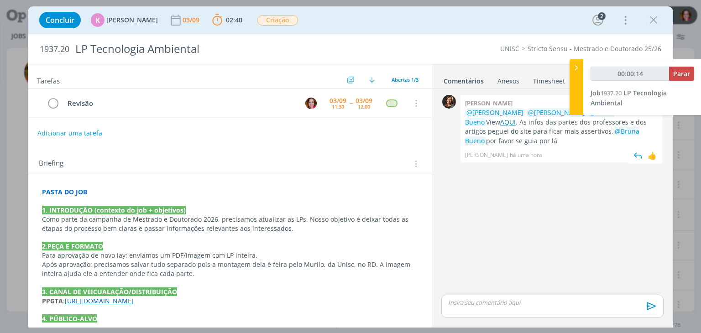
click at [512, 121] on link "AQUI" at bounding box center [508, 122] width 16 height 9
click at [105, 190] on p "PASTA DO JOB" at bounding box center [229, 191] width 375 height 9
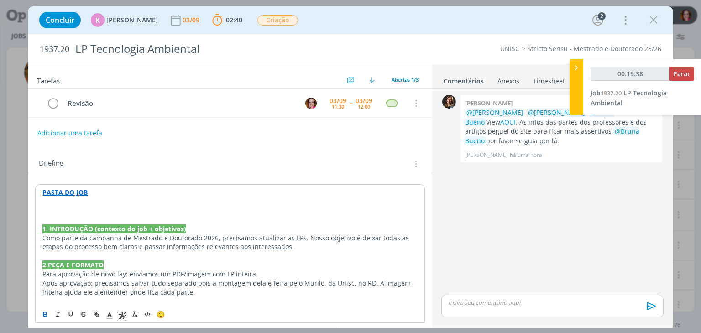
type input "00:19:39"
click at [106, 316] on icon "dialog" at bounding box center [109, 316] width 8 height 8
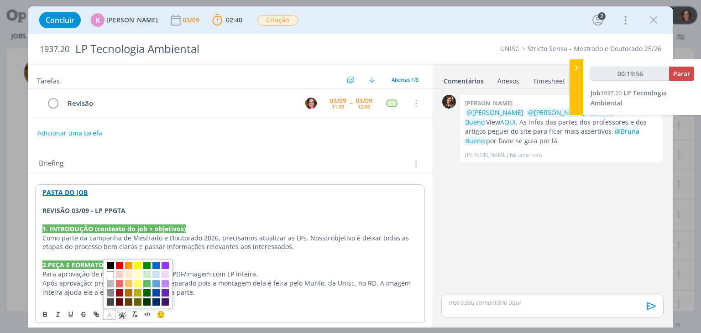
click at [111, 275] on span "dialog" at bounding box center [110, 274] width 7 height 7
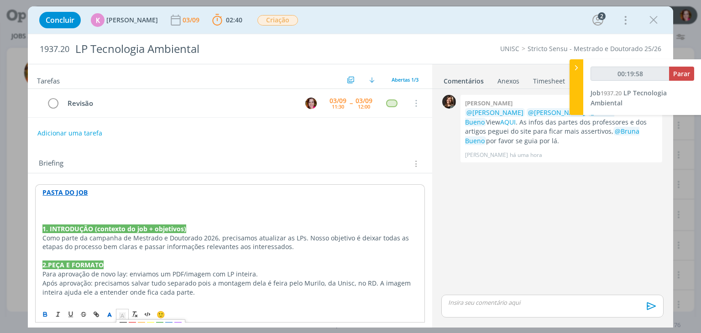
click at [123, 317] on line "dialog" at bounding box center [122, 317] width 2 height 0
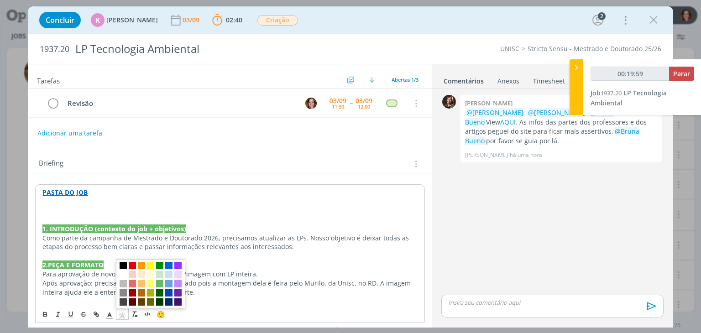
click at [125, 265] on span "dialog" at bounding box center [123, 265] width 7 height 7
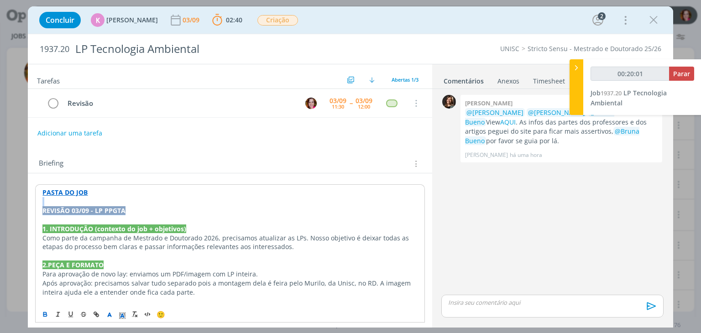
click at [132, 213] on p "REVISÃO 03/09 - LP PPGTA" at bounding box center [229, 210] width 374 height 9
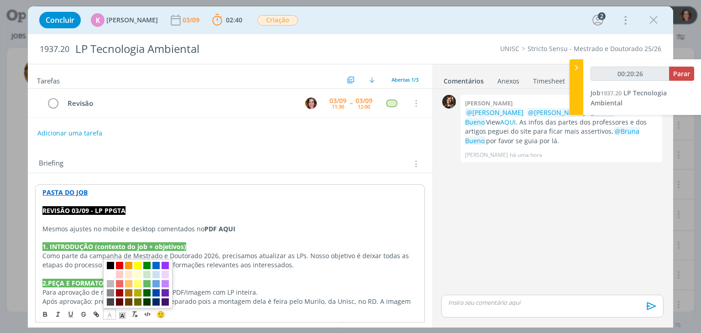
click at [111, 314] on icon "dialog" at bounding box center [109, 316] width 8 height 8
click at [239, 234] on p "dialog" at bounding box center [229, 238] width 374 height 9
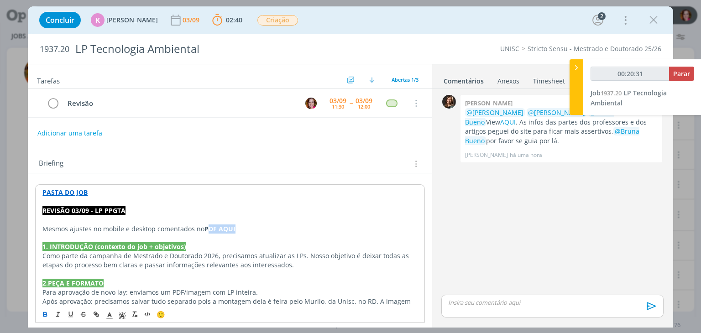
type input "00:20:32"
paste input "https://sobeae.sharepoint.com/sites/SOBEAE/Documentos%20Compartilhados/Forms/Al…"
type input "https://sobeae.sharepoint.com/sites/SOBEAE/Documentos%20Compartilhados/Forms/Al…"
click at [242, 229] on p "Mesmos ajustes no mobile e desktop comentados no PDF AQUI" at bounding box center [229, 228] width 374 height 9
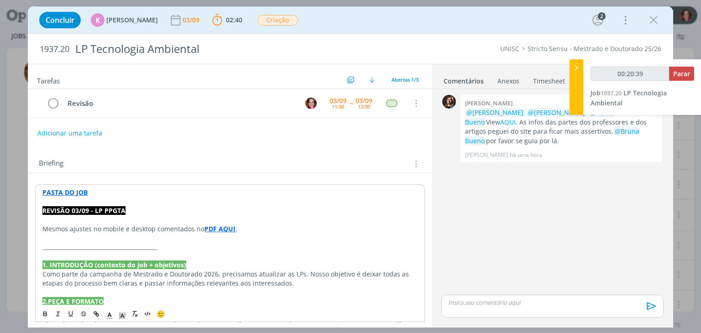
click at [211, 224] on strong "PDF AQUI" at bounding box center [219, 228] width 31 height 9
click at [204, 244] on link "https://sobeae.sharepoint.com/sites/SOBEAE/Documentos%20Compartilhados/Forms/Al…" at bounding box center [190, 246] width 69 height 12
type input "00:21:26"
click at [568, 300] on p "dialog" at bounding box center [551, 302] width 207 height 8
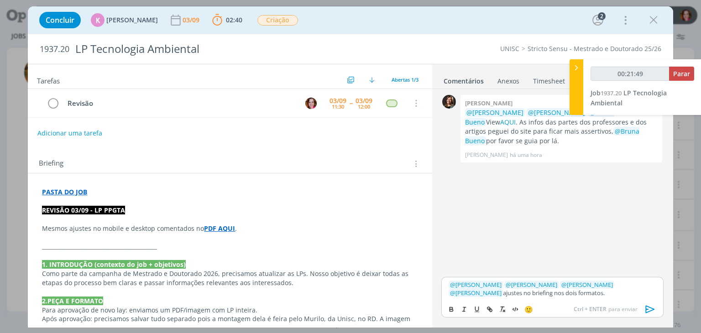
click at [650, 309] on icon "dialog" at bounding box center [650, 309] width 14 height 14
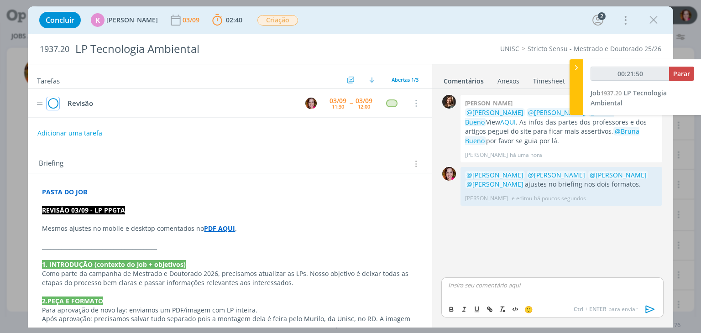
click at [48, 104] on icon "dialog" at bounding box center [53, 104] width 13 height 14
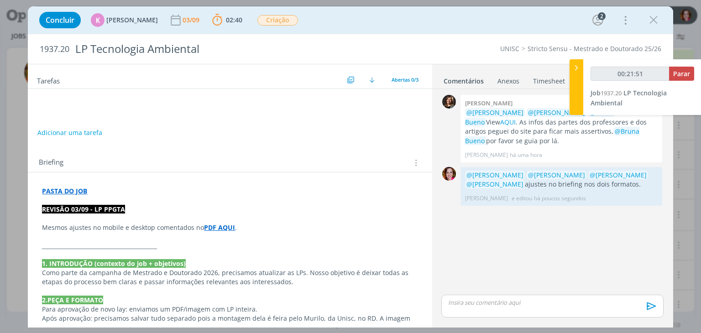
type input "00:21:52"
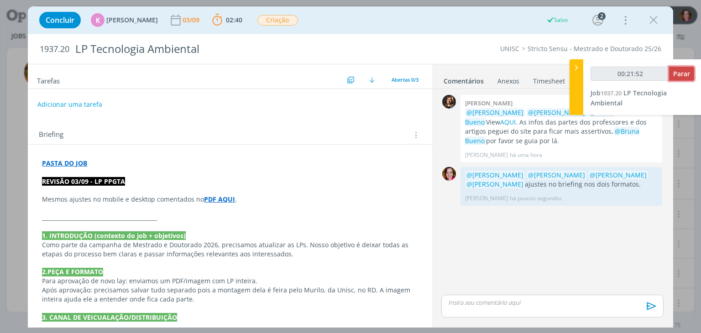
click at [683, 75] on span "Parar" at bounding box center [681, 73] width 17 height 9
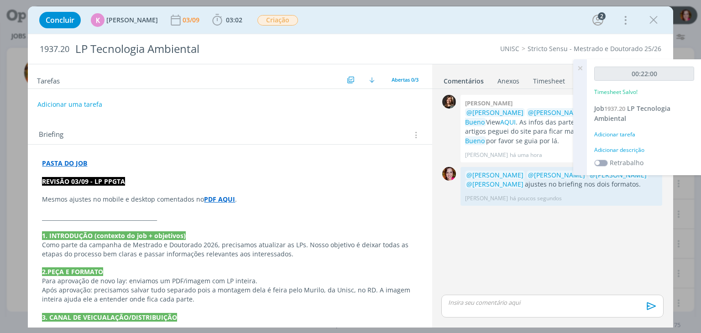
click at [637, 148] on div "Adicionar descrição" at bounding box center [644, 150] width 100 height 8
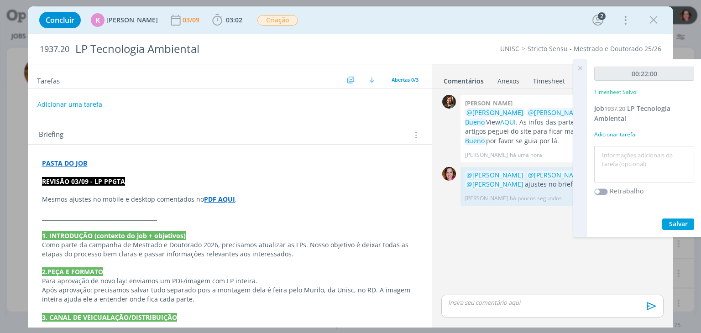
click at [637, 148] on textarea at bounding box center [643, 164] width 95 height 32
type textarea "Revisão mobile e desktop LP PPGTA"
click at [671, 223] on span "Salvar" at bounding box center [678, 223] width 19 height 9
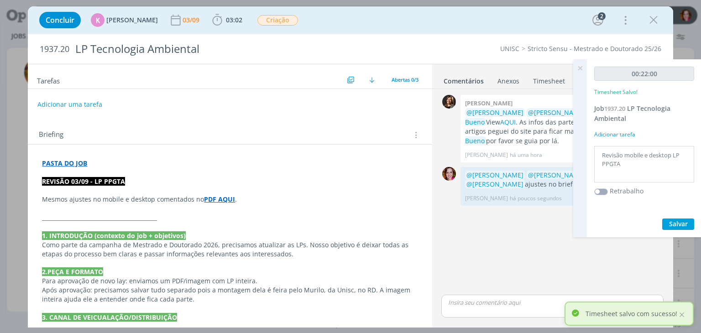
click at [580, 66] on icon at bounding box center [580, 68] width 16 height 18
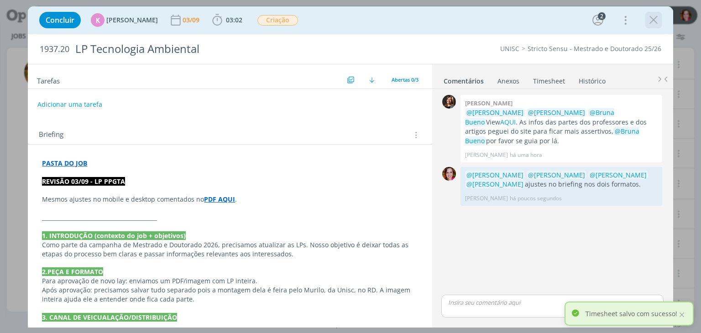
click at [652, 21] on icon "dialog" at bounding box center [653, 20] width 14 height 14
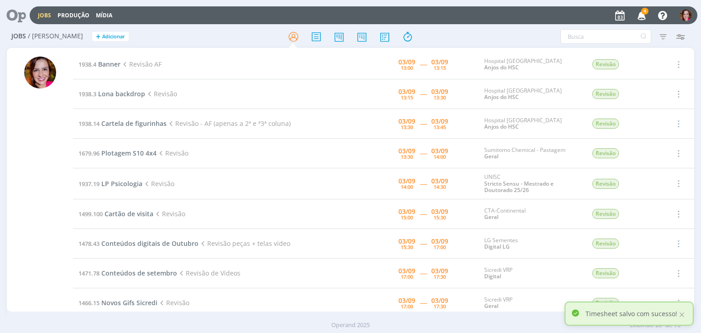
click at [644, 15] on icon "button" at bounding box center [642, 15] width 16 height 16
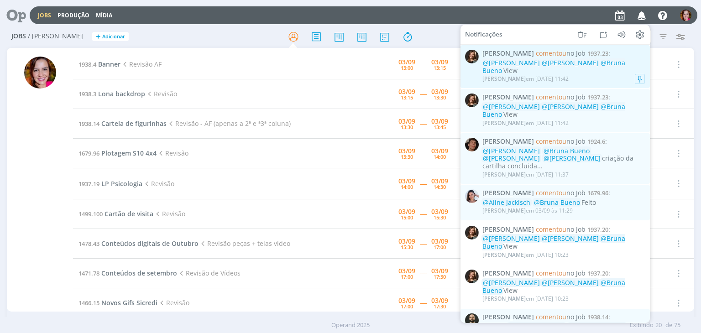
click at [571, 75] on div "Letícia Frantz em 03/09 às 11:42" at bounding box center [563, 78] width 162 height 9
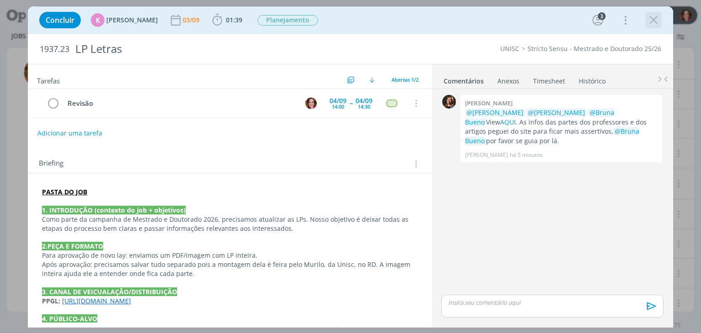
click at [651, 22] on icon "dialog" at bounding box center [653, 20] width 14 height 14
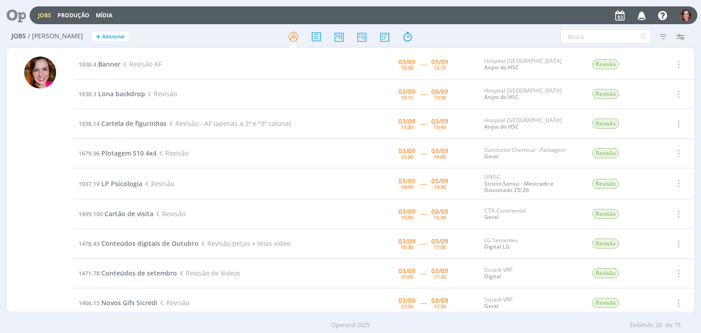
click at [47, 166] on div at bounding box center [40, 184] width 32 height 255
click at [109, 62] on span "Banner" at bounding box center [109, 64] width 22 height 9
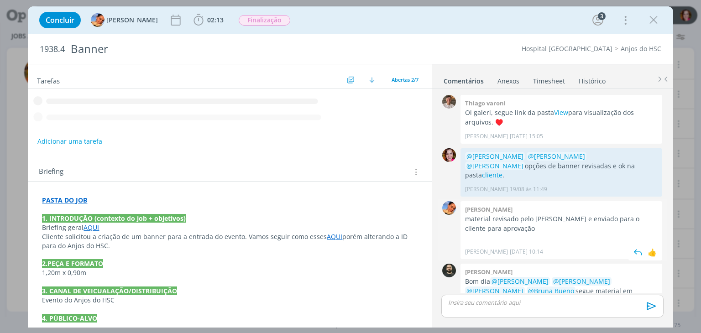
scroll to position [12, 0]
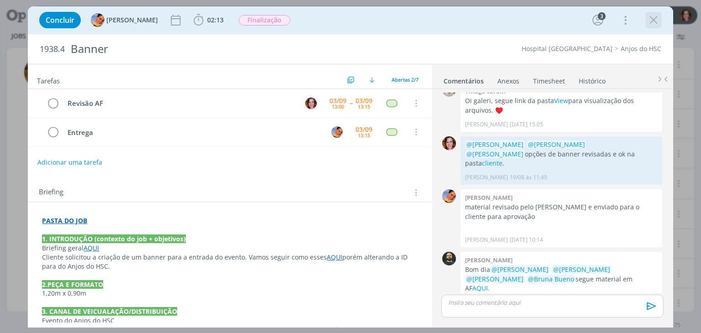
click at [655, 22] on icon "dialog" at bounding box center [653, 20] width 14 height 14
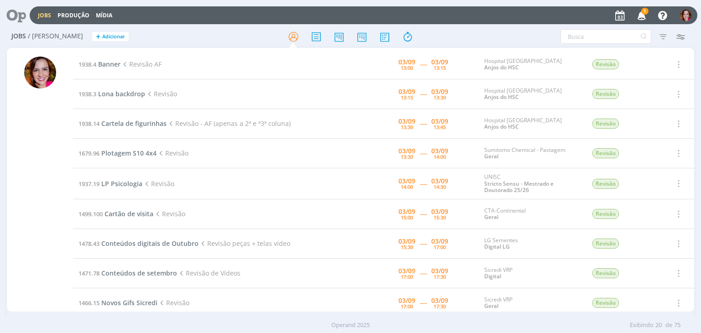
click at [644, 15] on icon "button" at bounding box center [642, 15] width 16 height 16
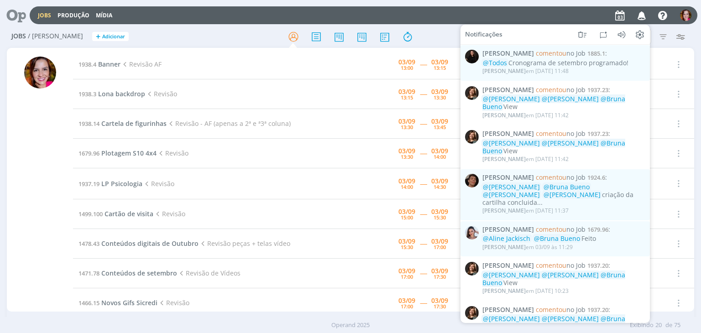
click at [29, 138] on div at bounding box center [40, 184] width 32 height 255
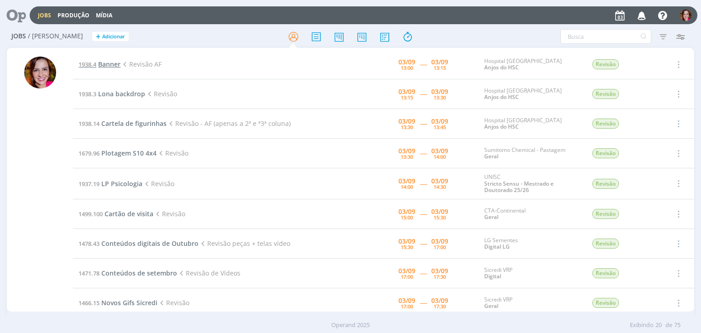
click at [106, 64] on span "Banner" at bounding box center [109, 64] width 22 height 9
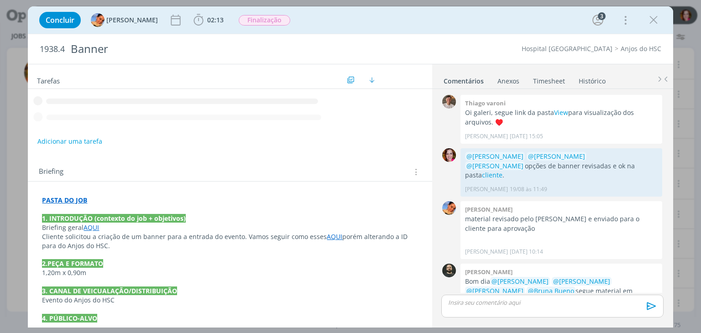
scroll to position [12, 0]
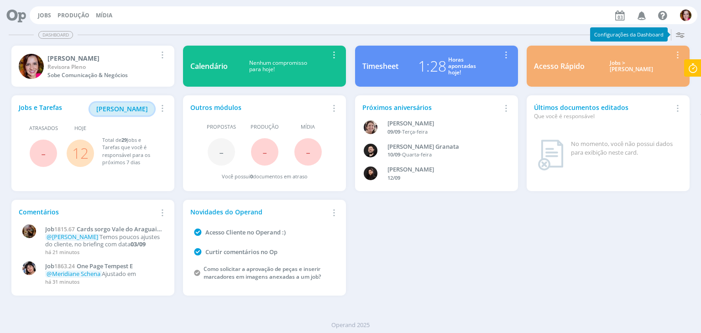
click at [120, 113] on button "[PERSON_NAME]" at bounding box center [122, 109] width 64 height 13
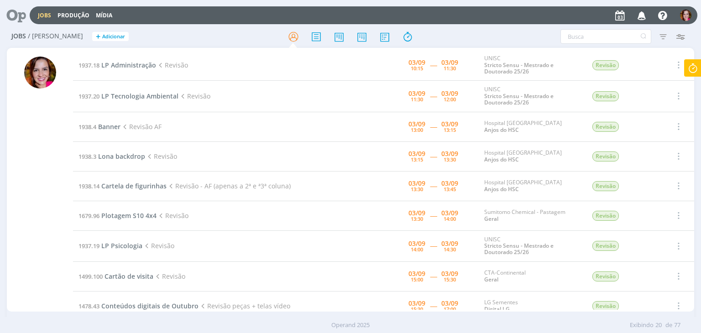
click at [24, 187] on div at bounding box center [40, 181] width 66 height 262
